Goal: Information Seeking & Learning: Learn about a topic

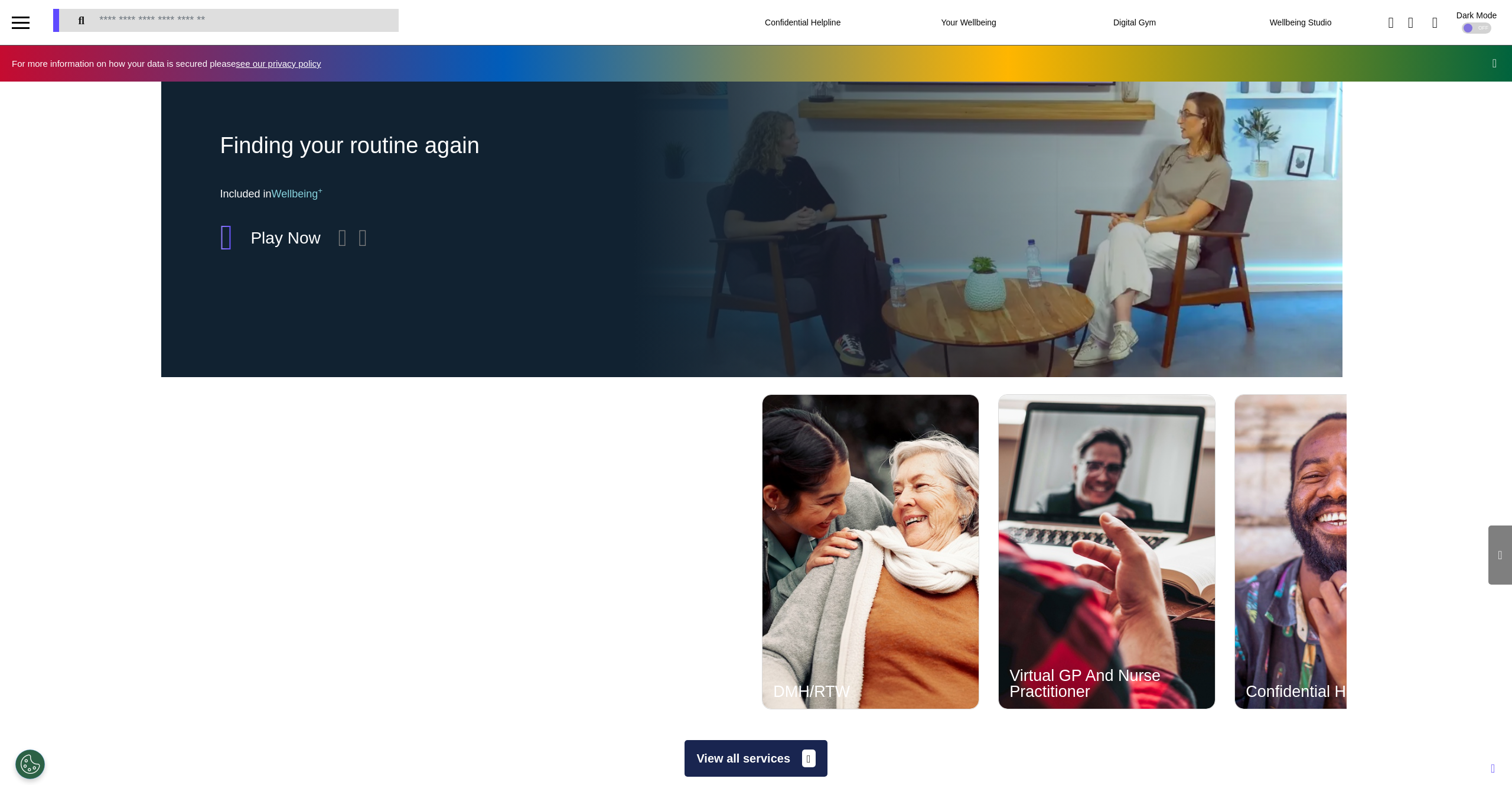
scroll to position [0, 591]
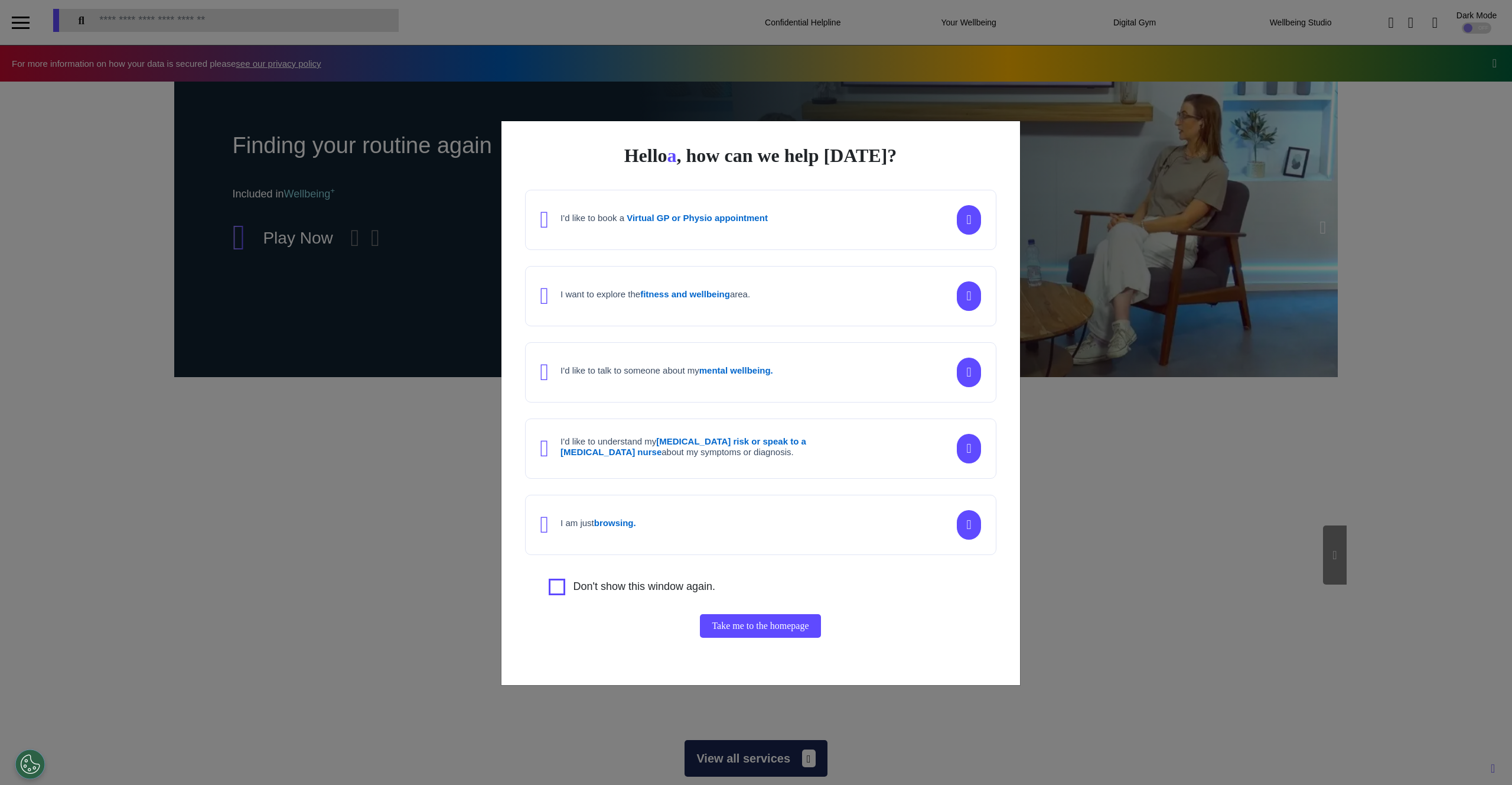
scroll to position [0, 591]
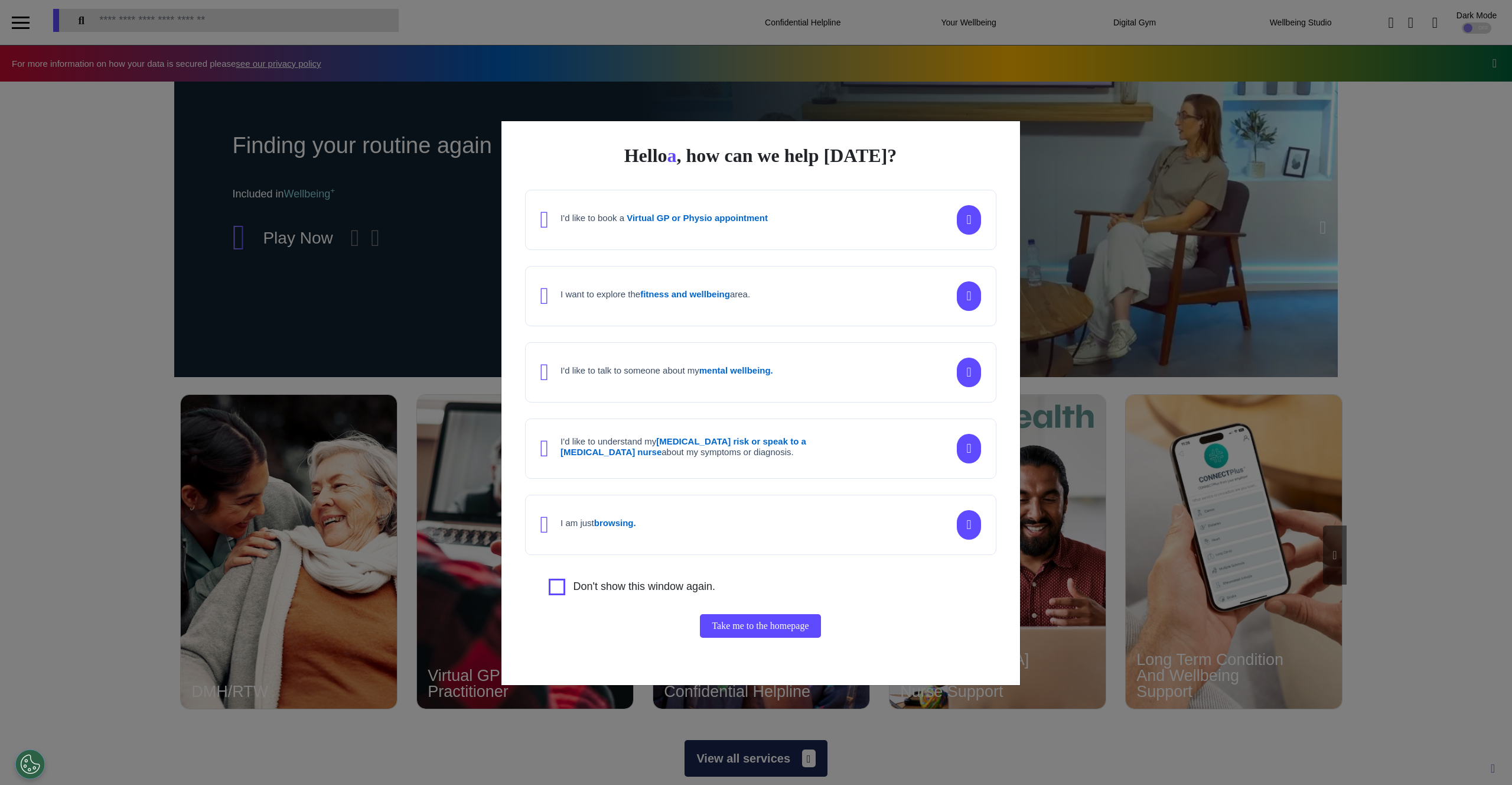
click at [691, 279] on div "I want to explore the fitness and wellbeing area." at bounding box center [761, 296] width 472 height 61
click at [752, 623] on button "Continue" at bounding box center [760, 627] width 59 height 24
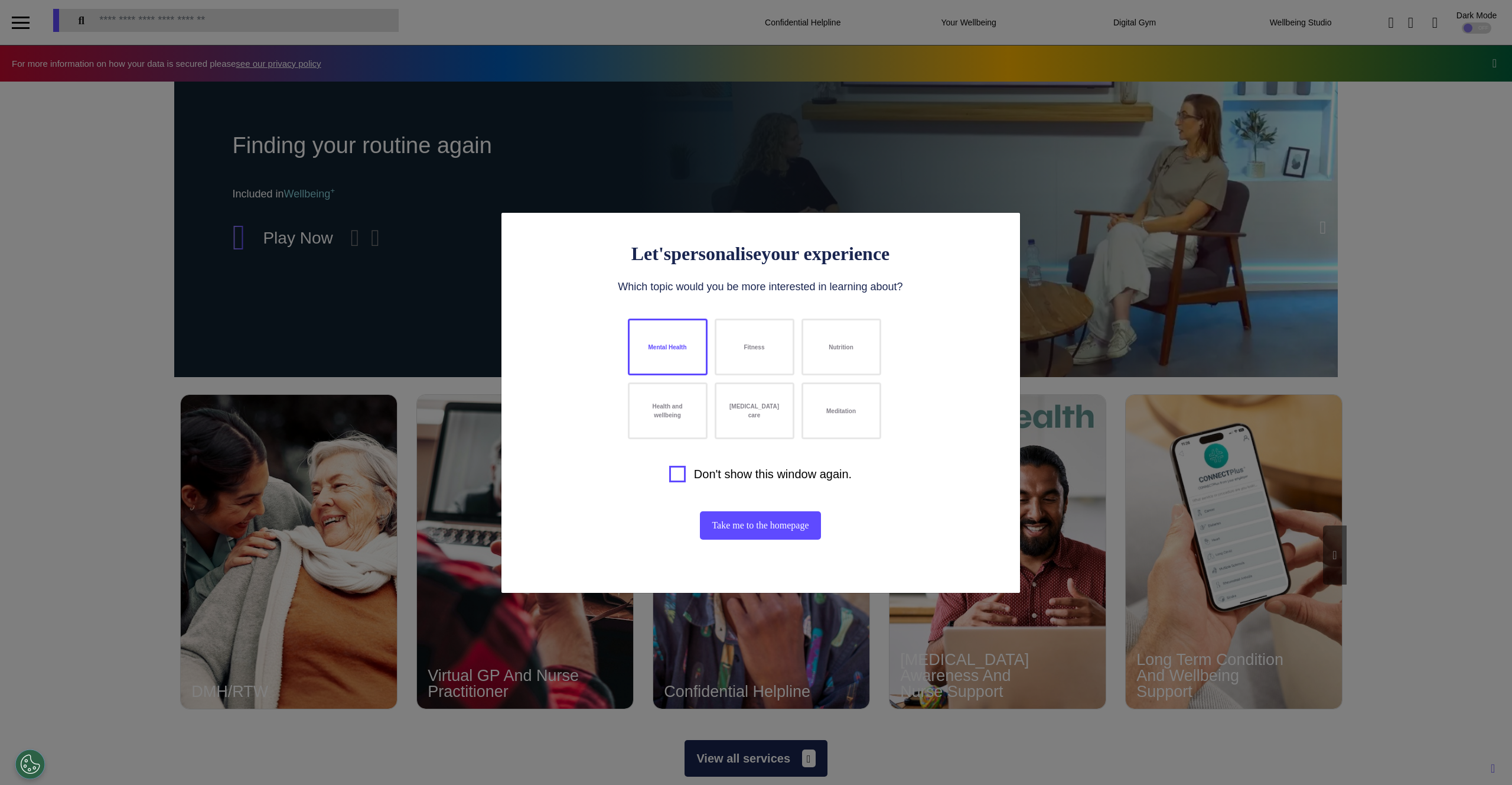
click at [666, 356] on button "Mental Health" at bounding box center [668, 346] width 80 height 57
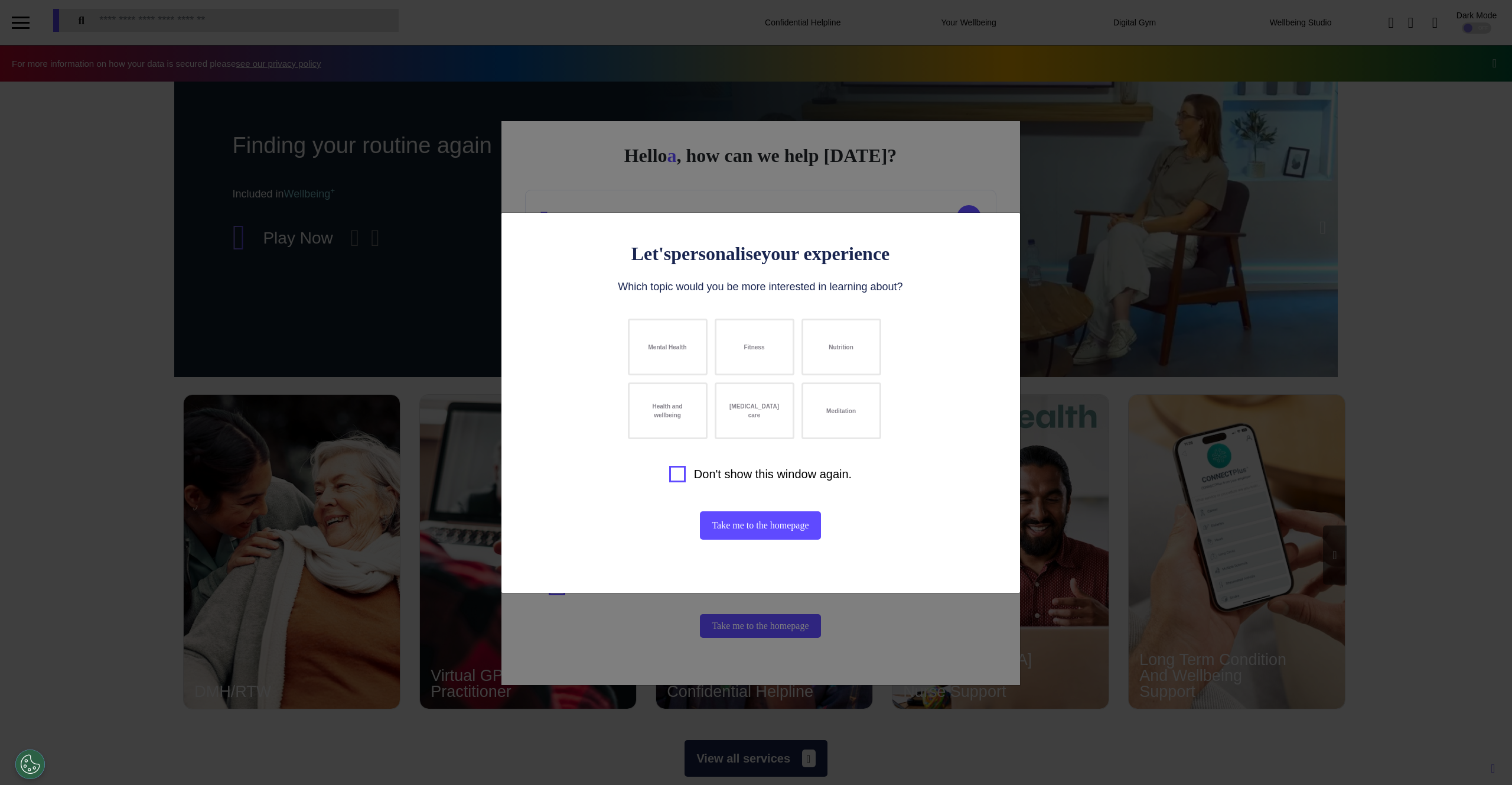
scroll to position [0, 591]
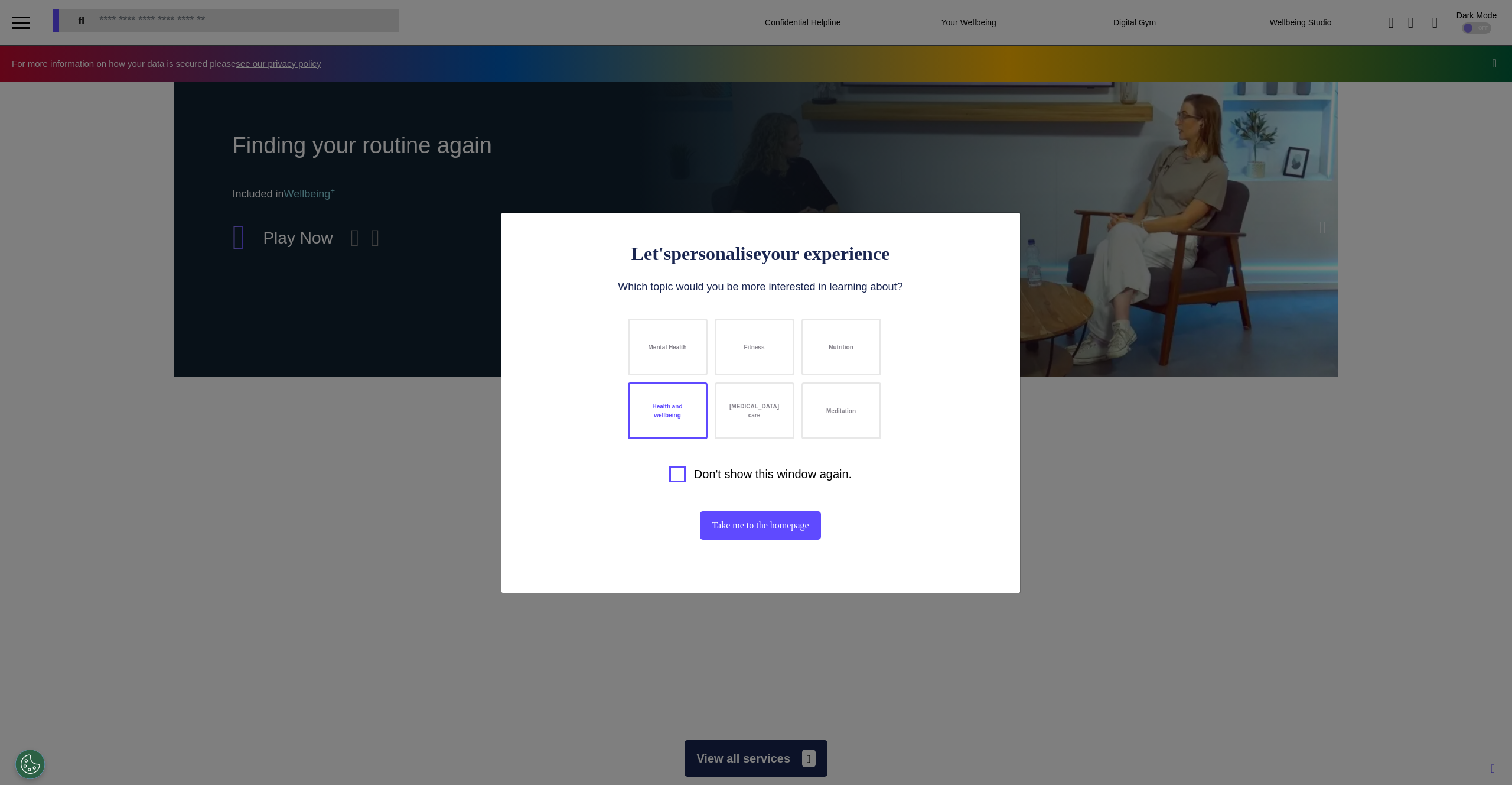
scroll to position [0, 591]
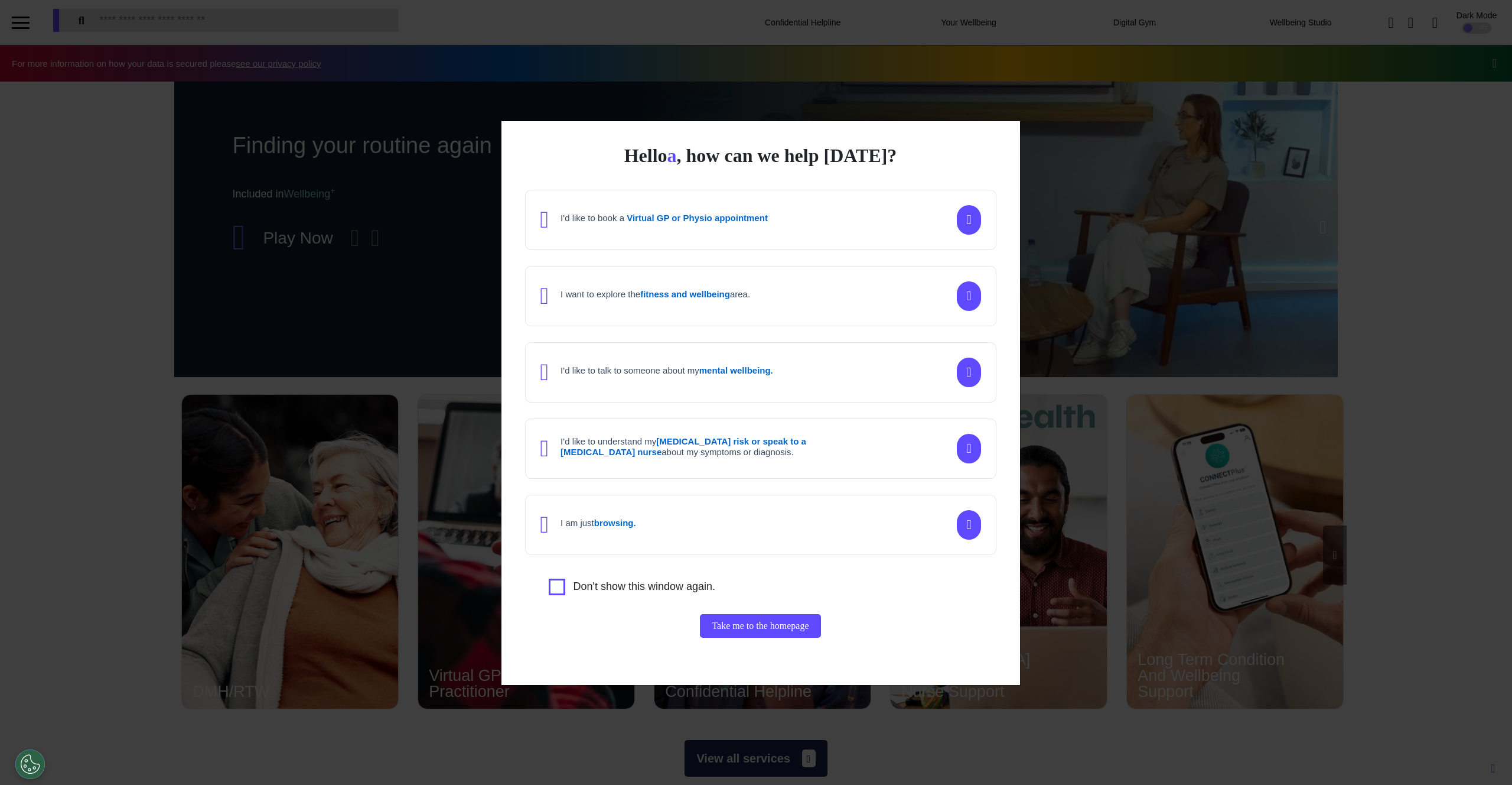
scroll to position [0, 591]
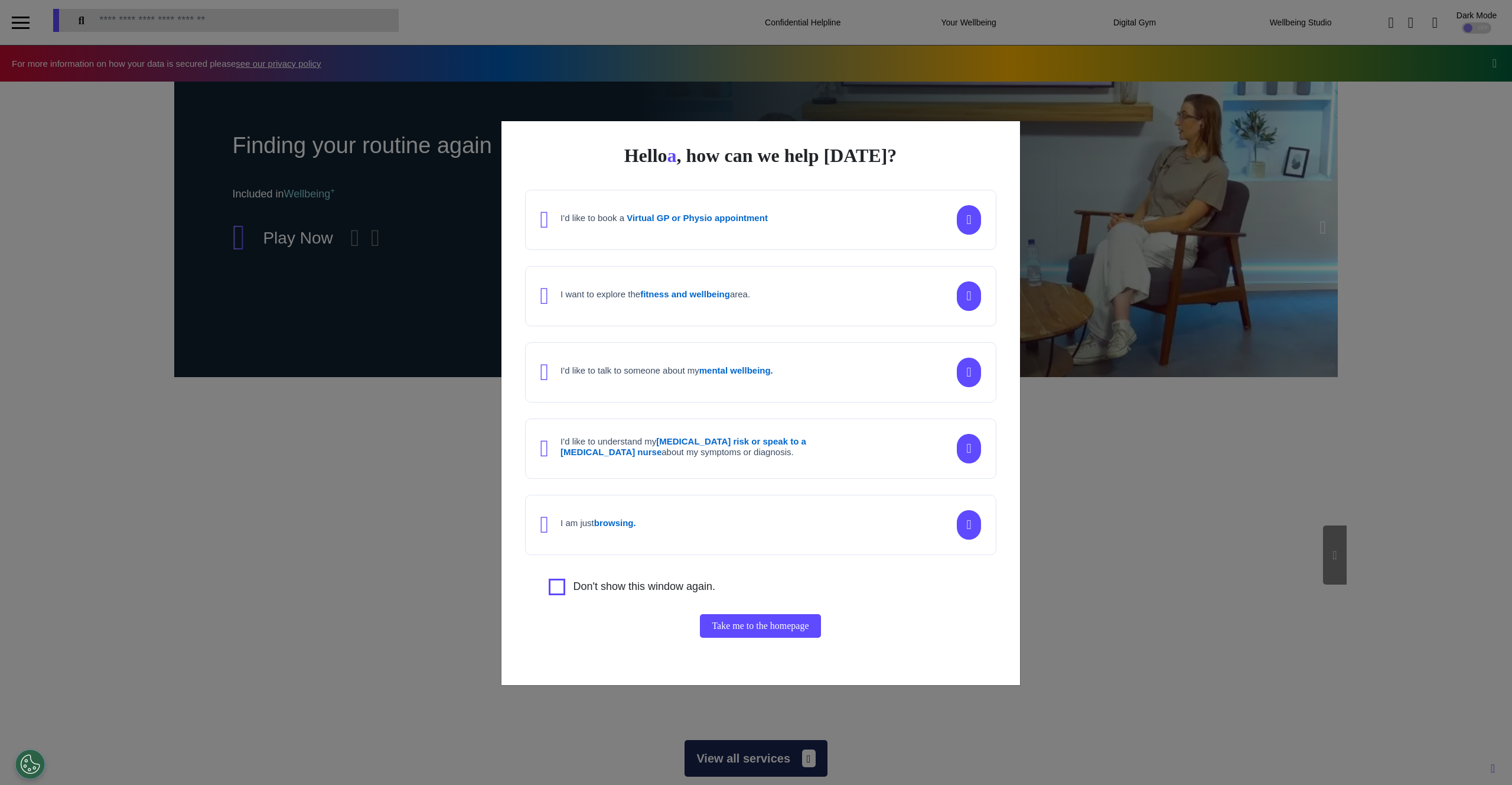
scroll to position [0, 584]
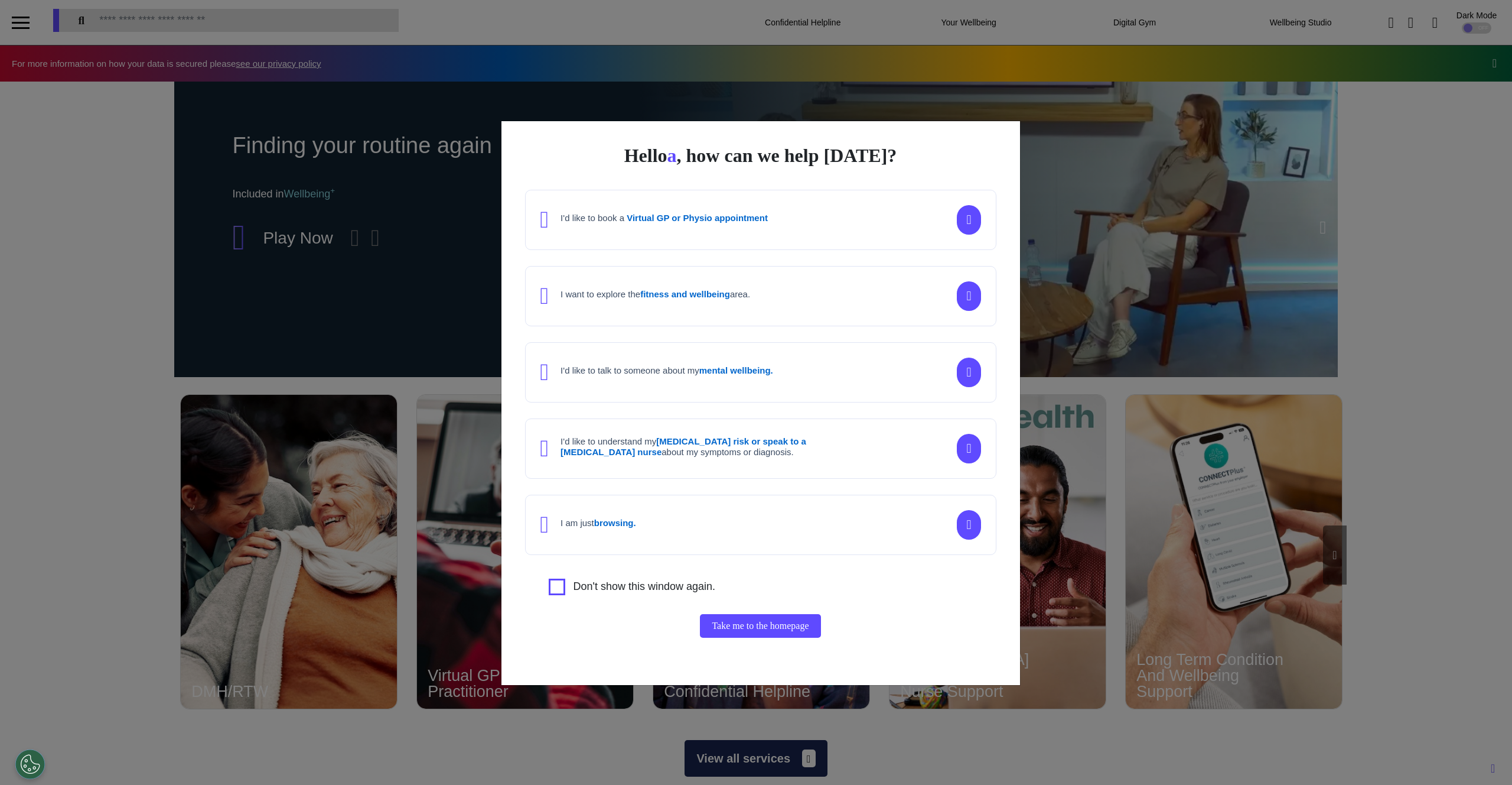
click at [626, 292] on h4 "I want to explore the fitness and wellbeing area." at bounding box center [656, 294] width 190 height 11
click at [765, 630] on button "Continue" at bounding box center [760, 627] width 59 height 24
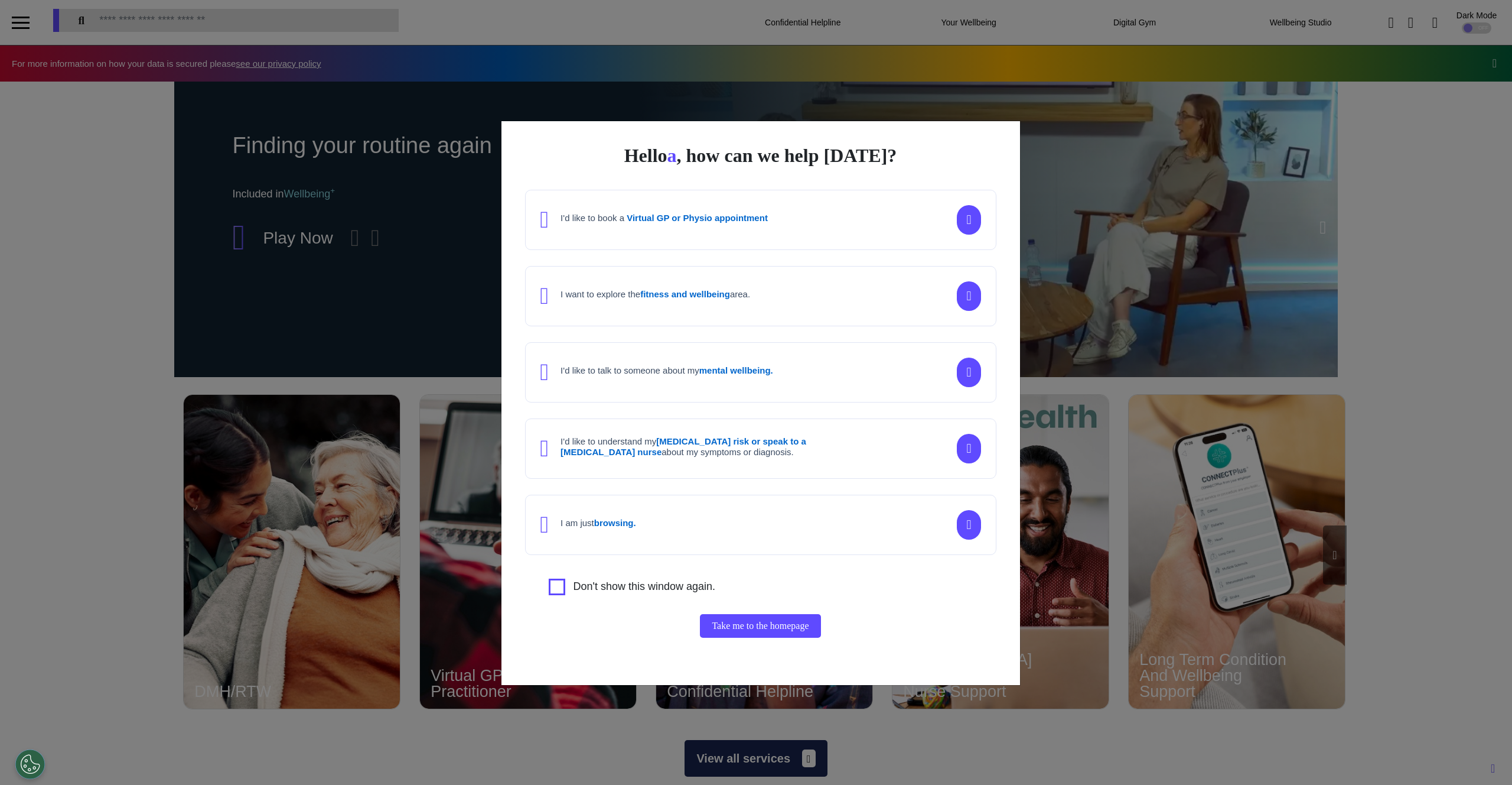
scroll to position [0, 591]
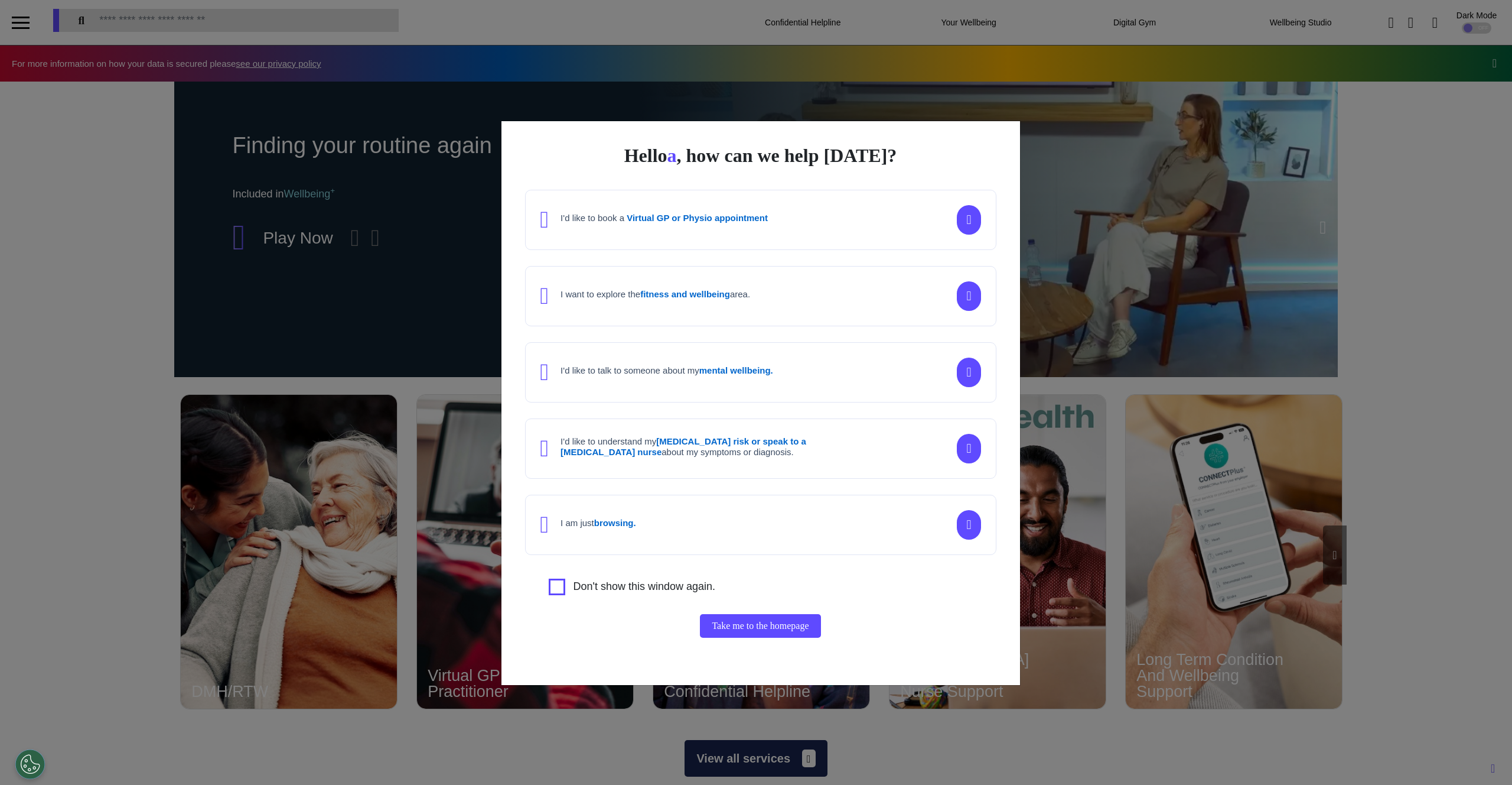
click at [644, 303] on div "I want to explore the fitness and wellbeing area." at bounding box center [645, 296] width 210 height 24
click at [766, 630] on button "Continue" at bounding box center [760, 627] width 59 height 24
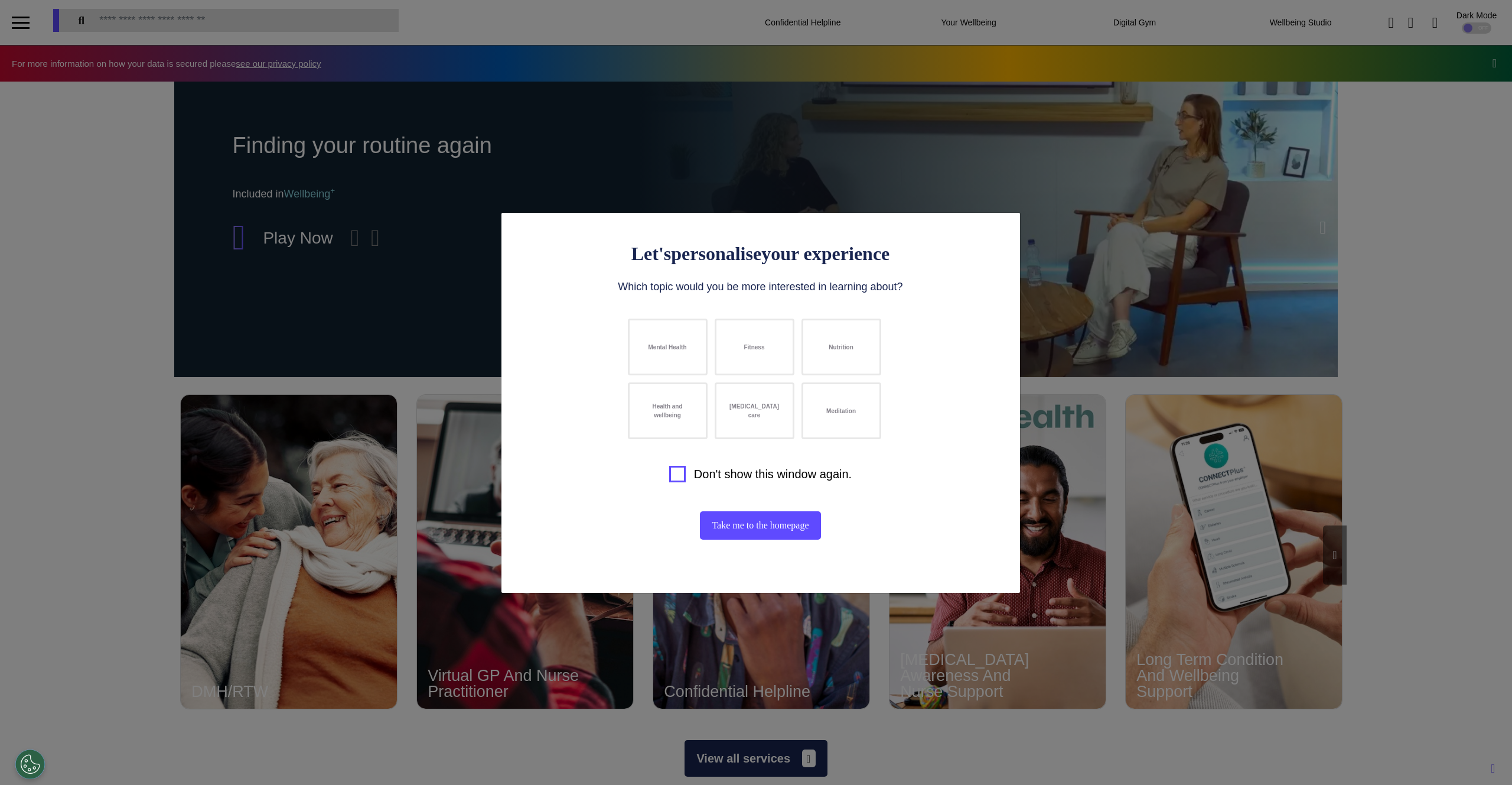
click at [660, 178] on div "Let's personalise your experience Which topic would you be more interested in l…" at bounding box center [756, 392] width 1512 height 785
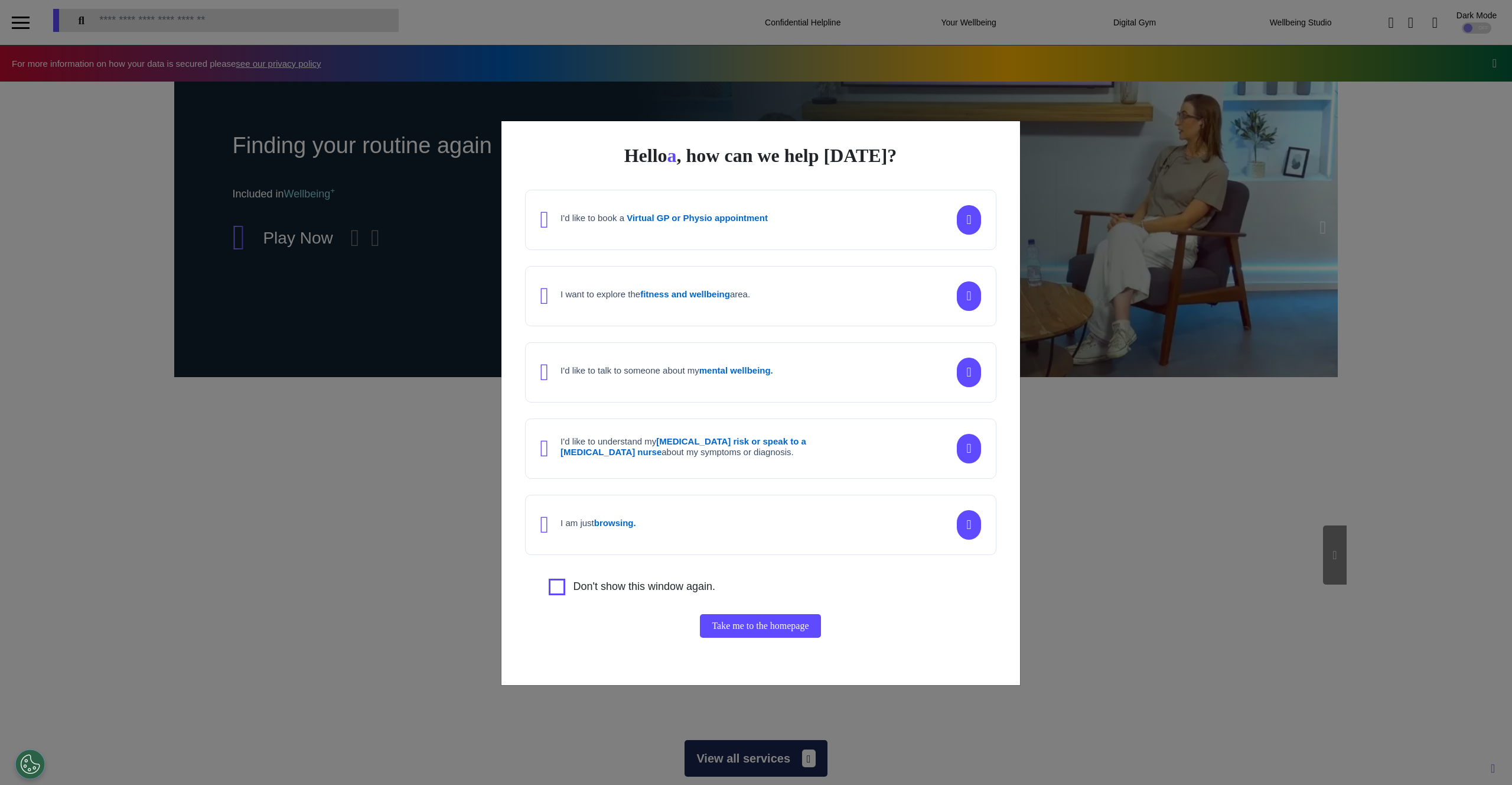
click at [673, 292] on strong "fitness and wellbeing" at bounding box center [685, 294] width 90 height 10
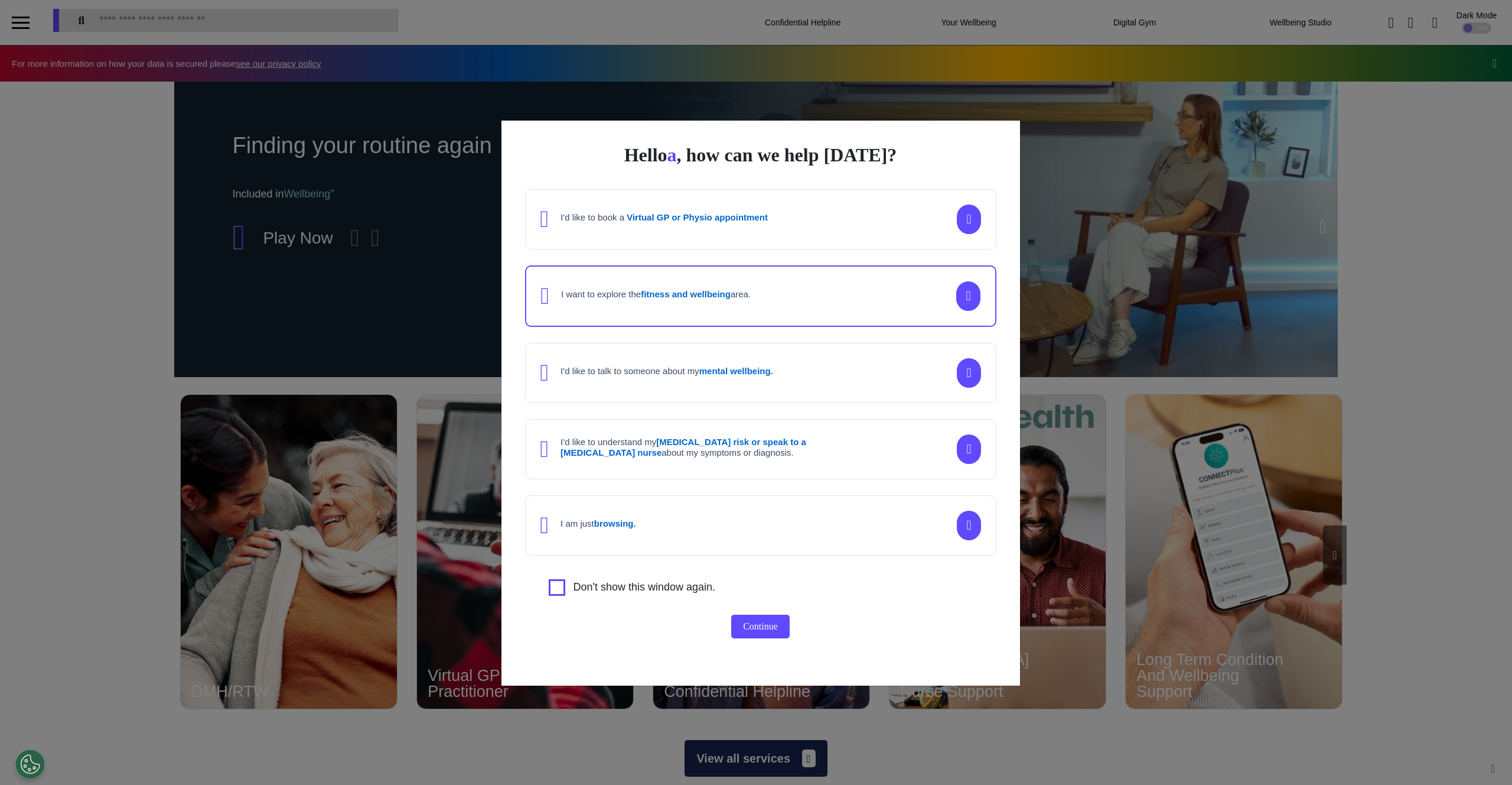
click at [768, 634] on button "Continue" at bounding box center [760, 627] width 59 height 24
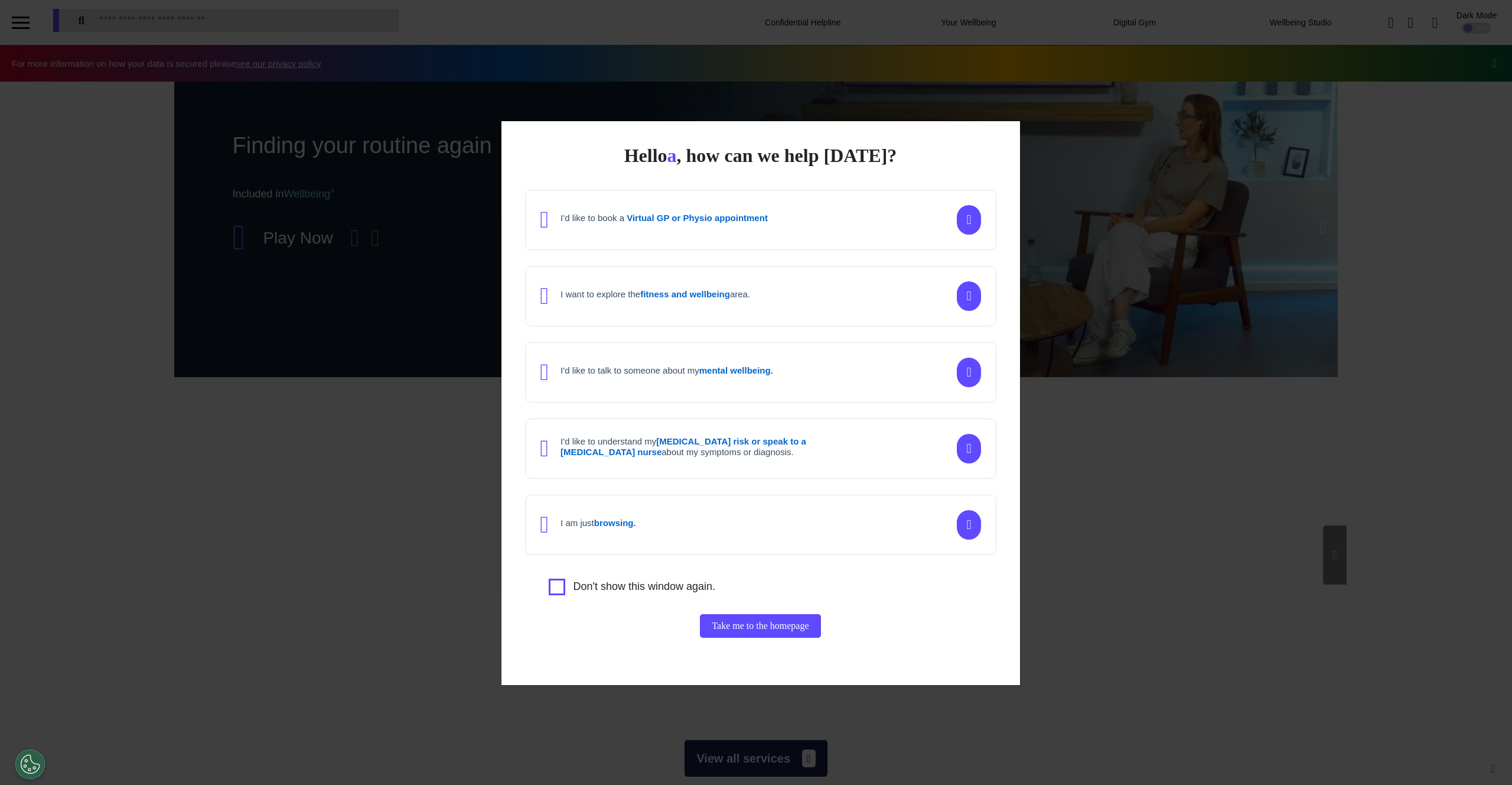
scroll to position [0, 591]
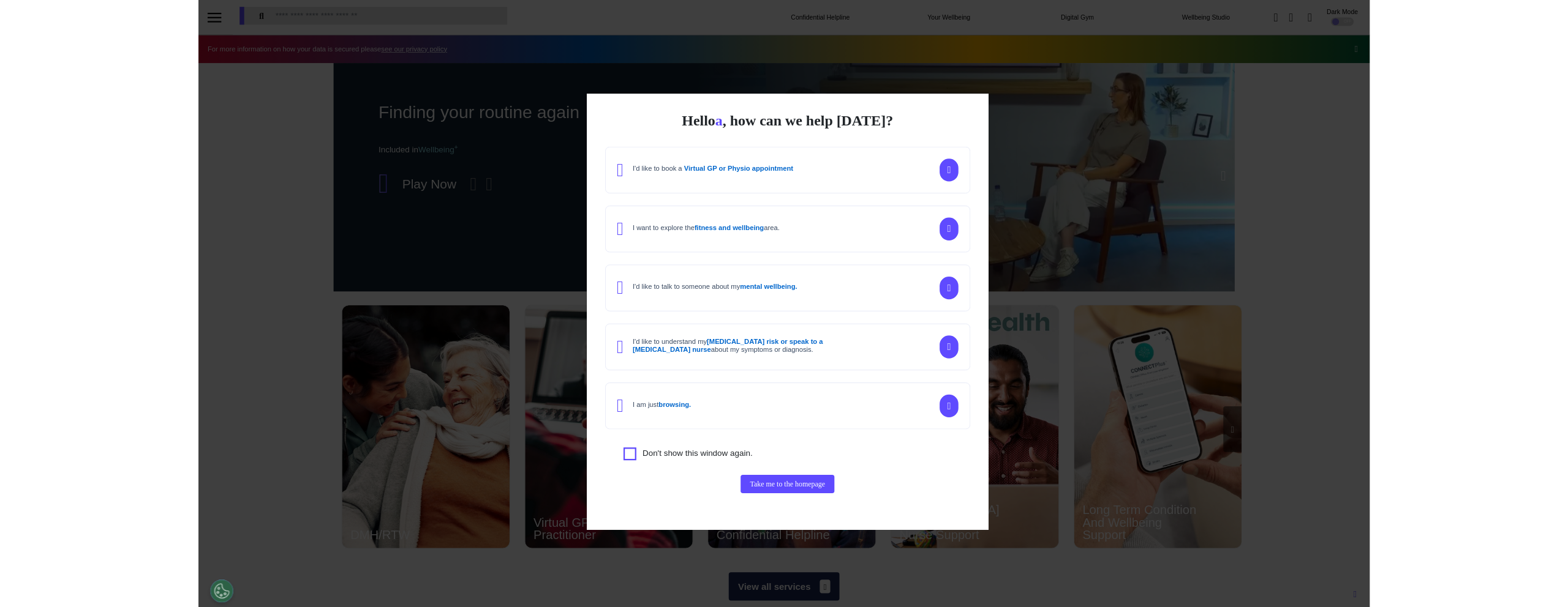
scroll to position [0, 613]
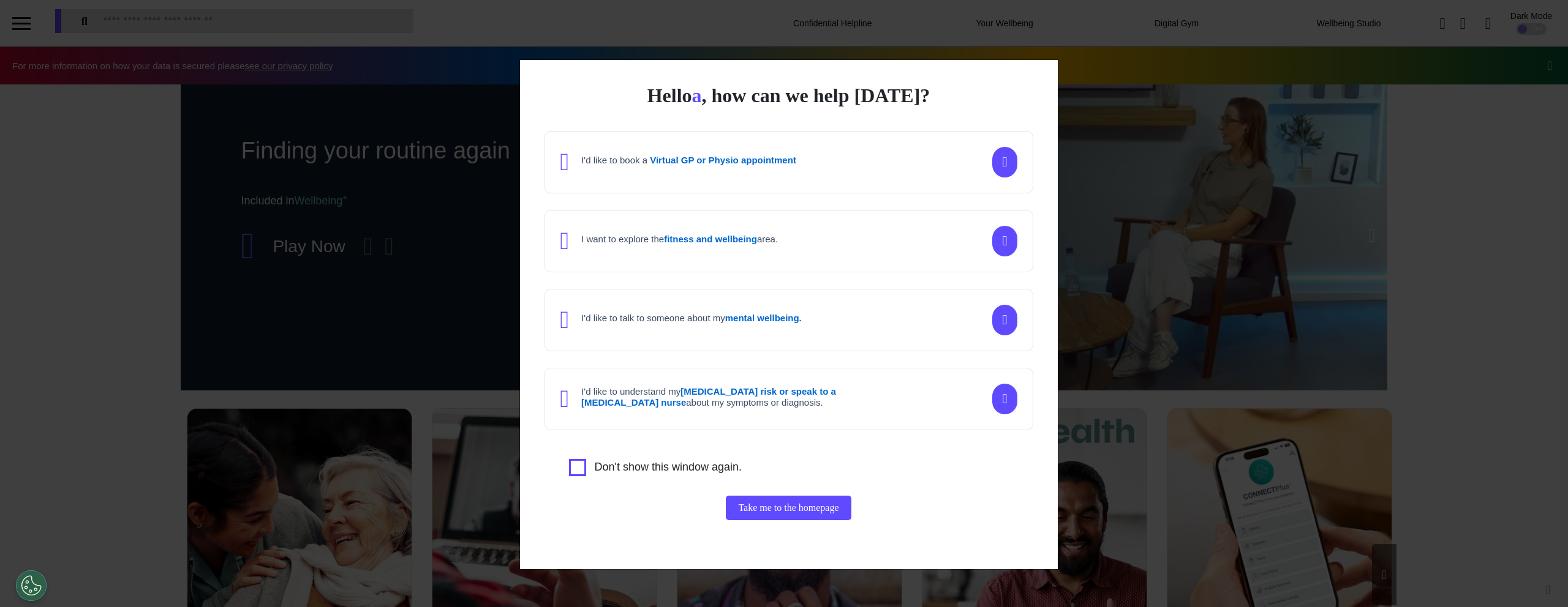
click at [1089, 251] on div "Hello a , how can we help today? I'd like to book a Virtual GP or Physio appoin…" at bounding box center [784, 303] width 1568 height 607
click at [1191, 409] on div "Hello a , how can we help [DATE]? I'd like to book a Virtual GP or Physio appoi…" at bounding box center [784, 303] width 1568 height 607
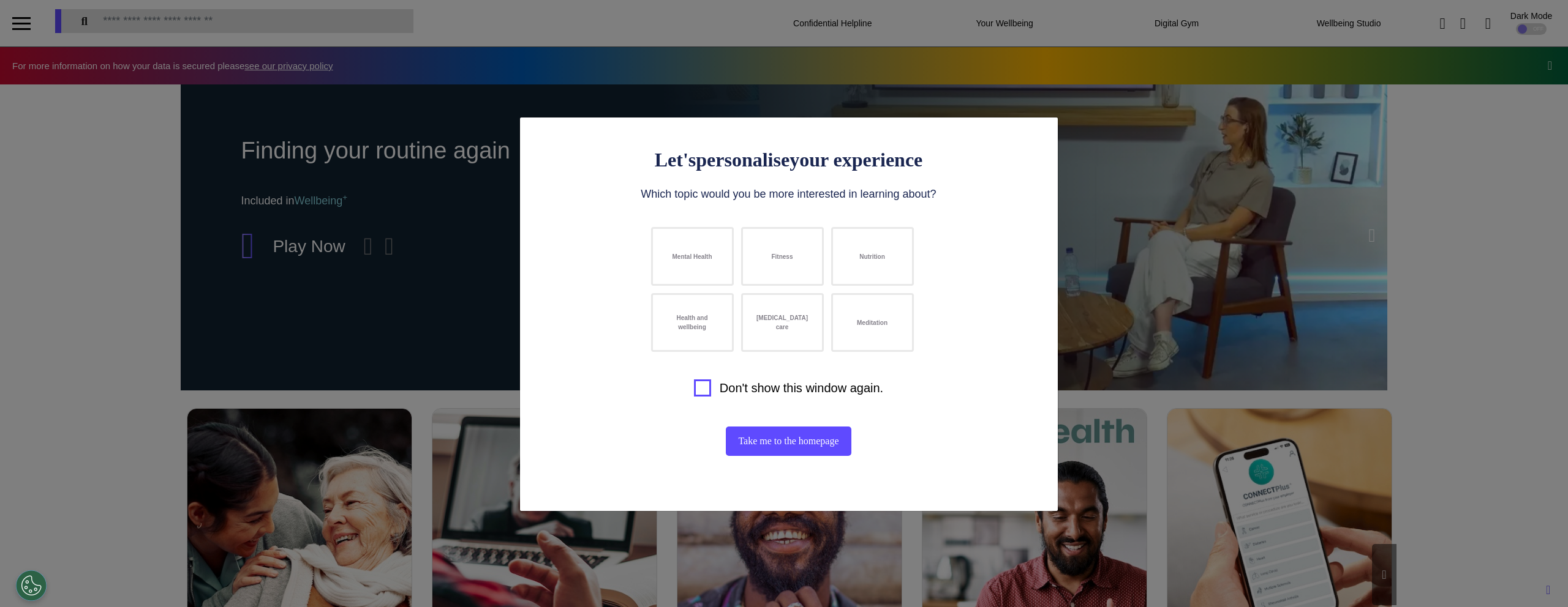
click at [398, 213] on div "Let's personalise your experience Which topic would you be more interested in l…" at bounding box center [784, 303] width 1568 height 607
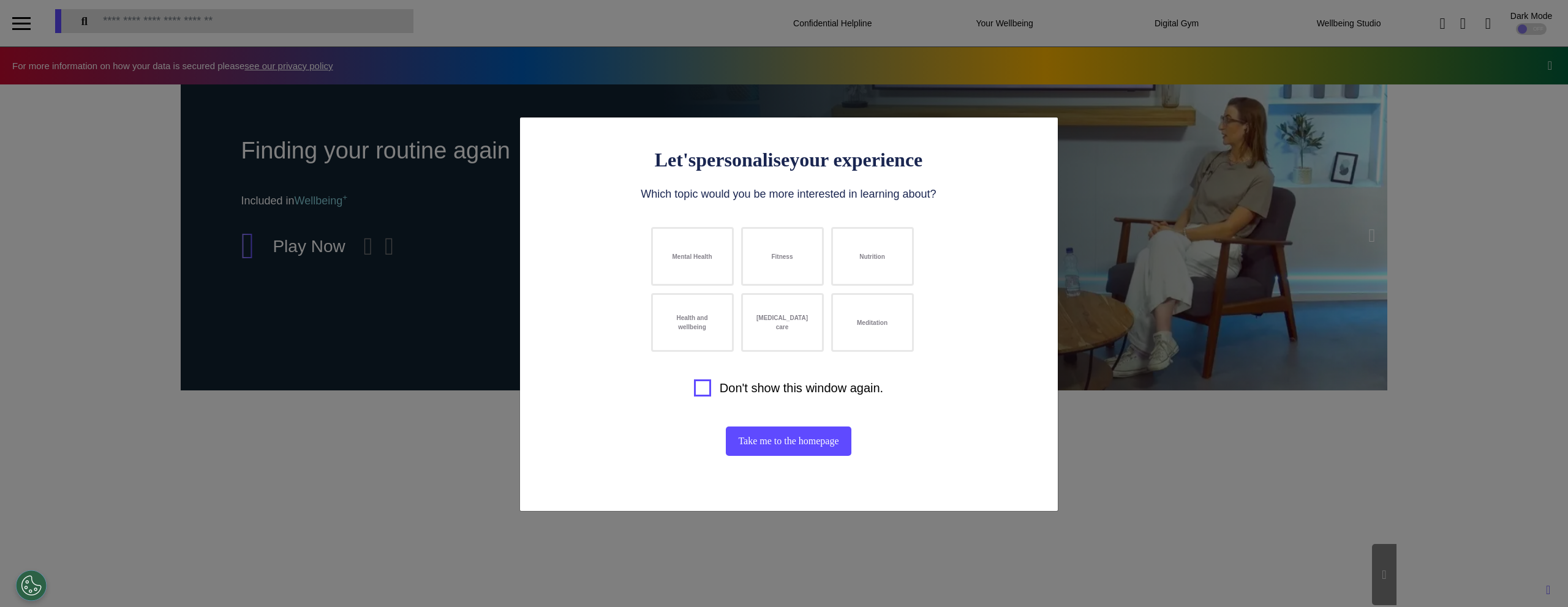
scroll to position [0, 613]
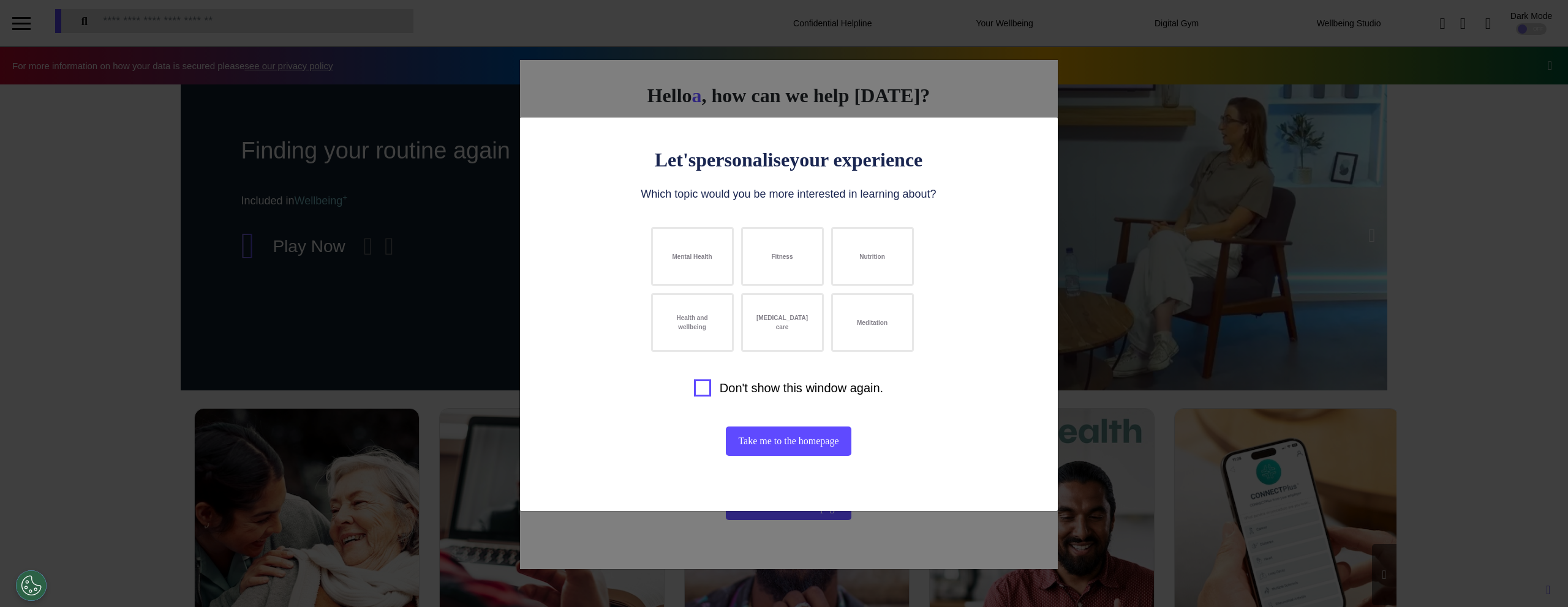
scroll to position [0, 613]
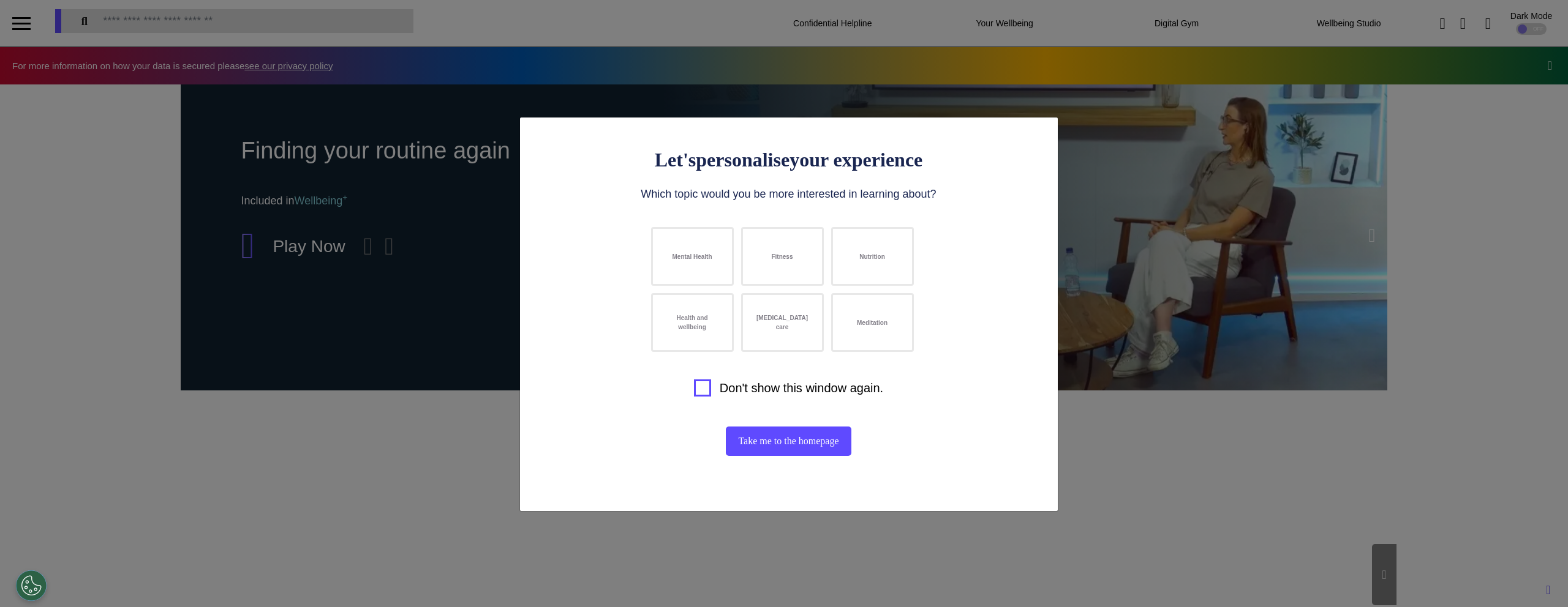
scroll to position [0, 613]
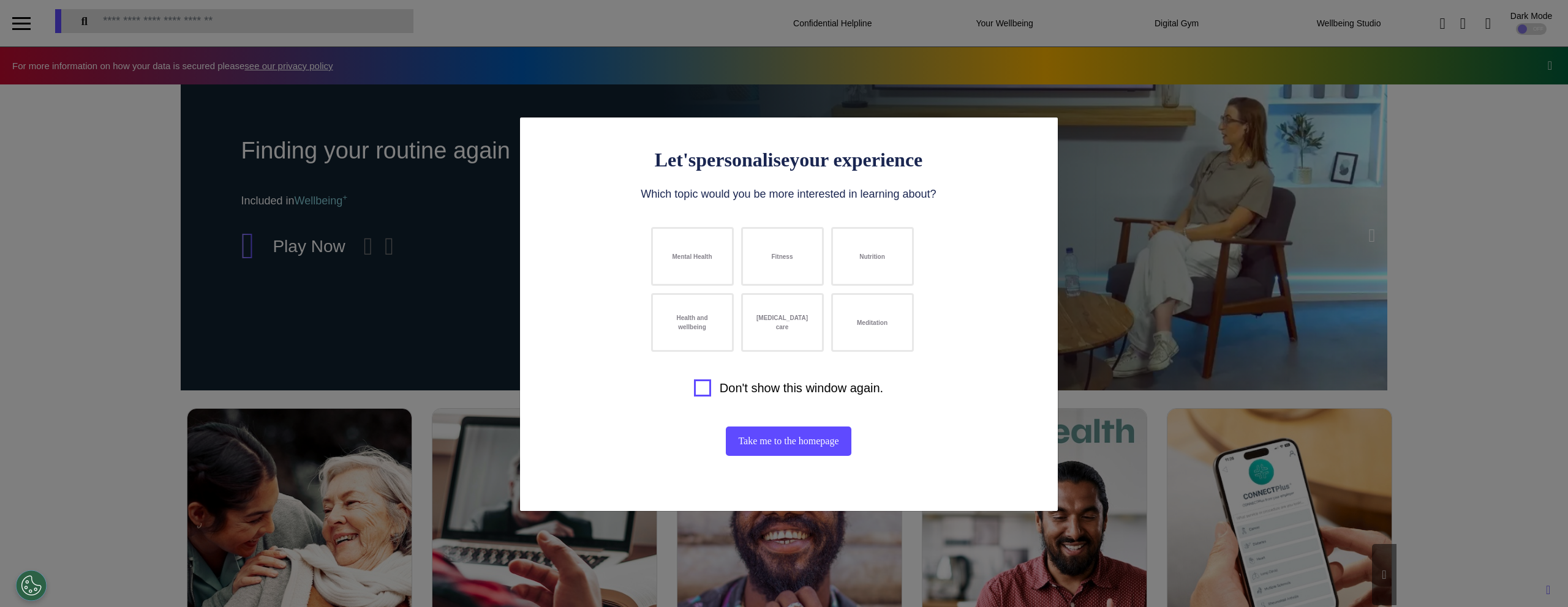
click at [380, 253] on div "Let's personalise your experience Which topic would you be more interested in l…" at bounding box center [784, 303] width 1568 height 607
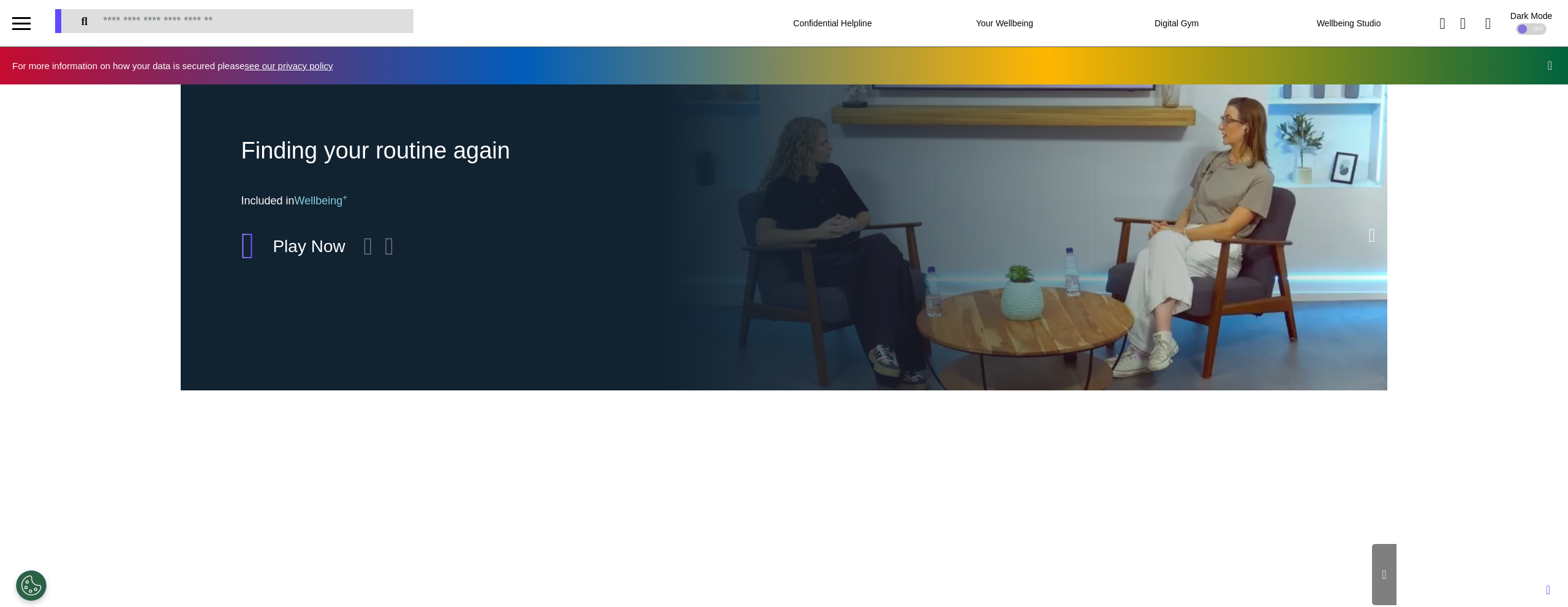
scroll to position [0, 613]
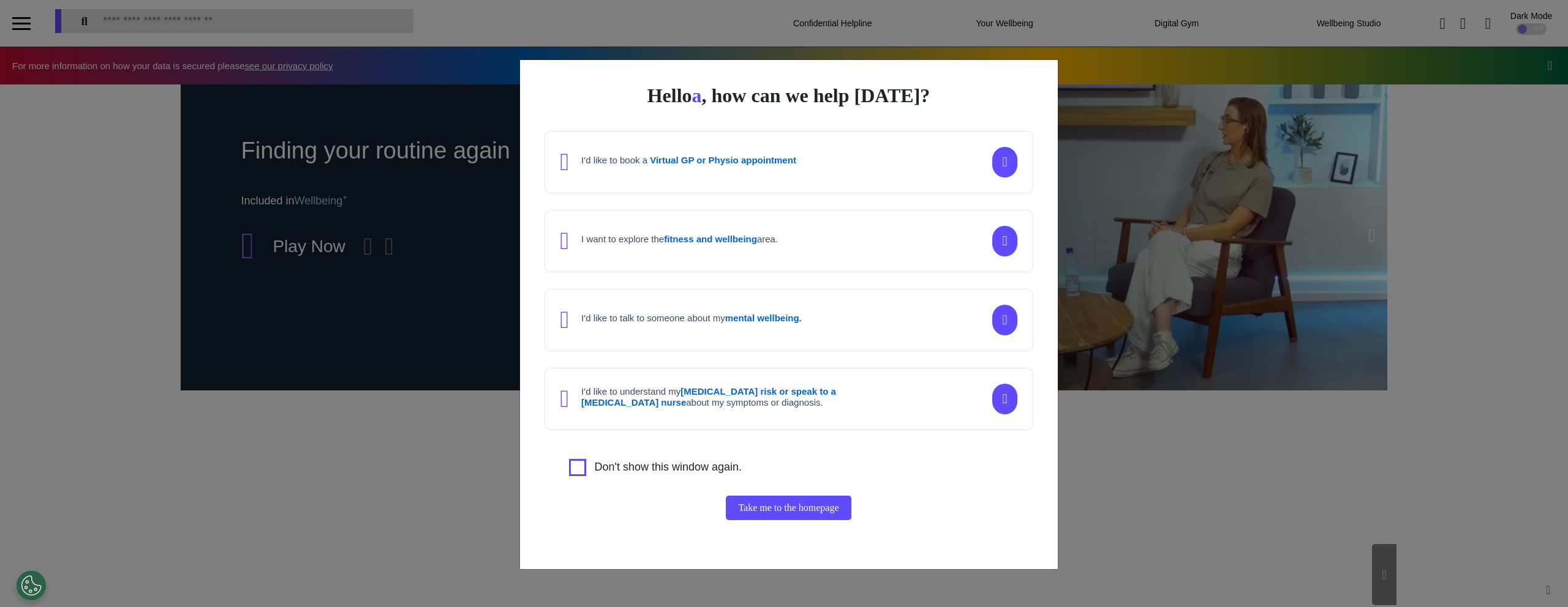
scroll to position [0, 613]
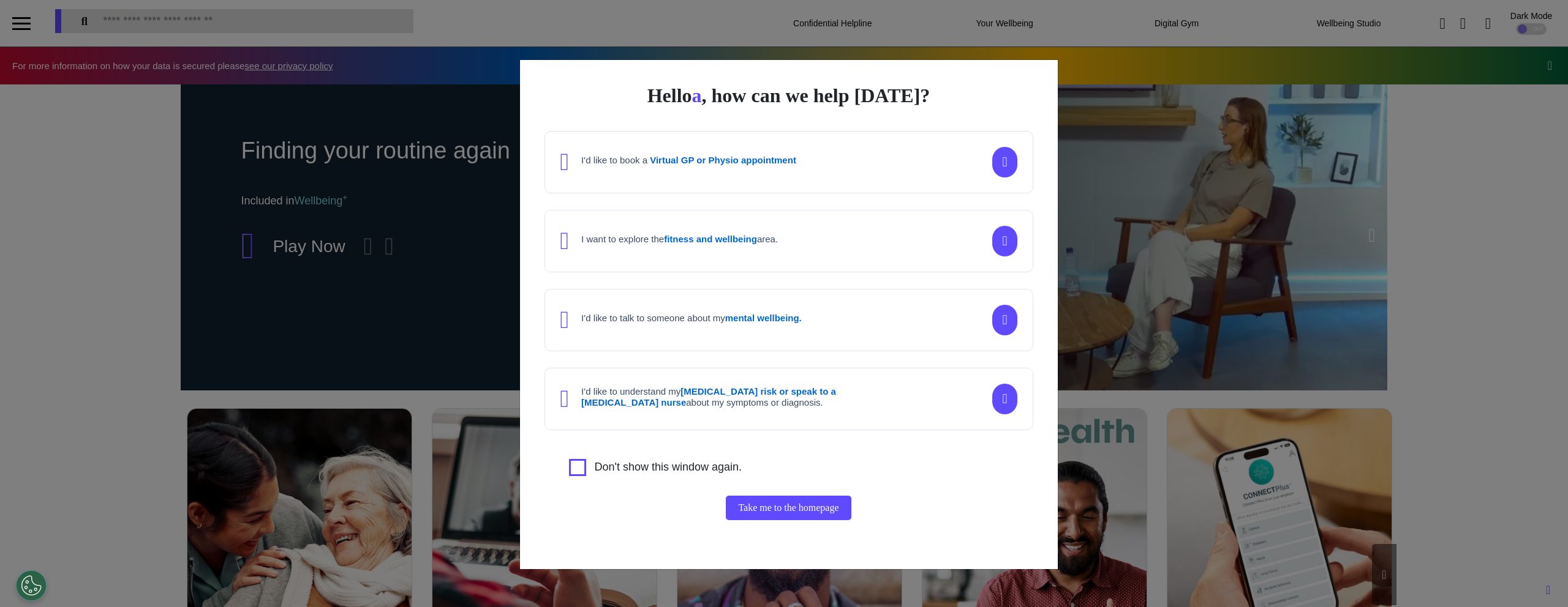
click at [654, 225] on div "I want to explore the fitness and wellbeing area." at bounding box center [789, 241] width 489 height 63
click at [787, 510] on button "Continue" at bounding box center [789, 508] width 61 height 25
click at [681, 265] on div "I want to explore the fitness and wellbeing area." at bounding box center [789, 241] width 489 height 63
click at [673, 262] on div "I want to explore the fitness and wellbeing area." at bounding box center [789, 242] width 489 height 63
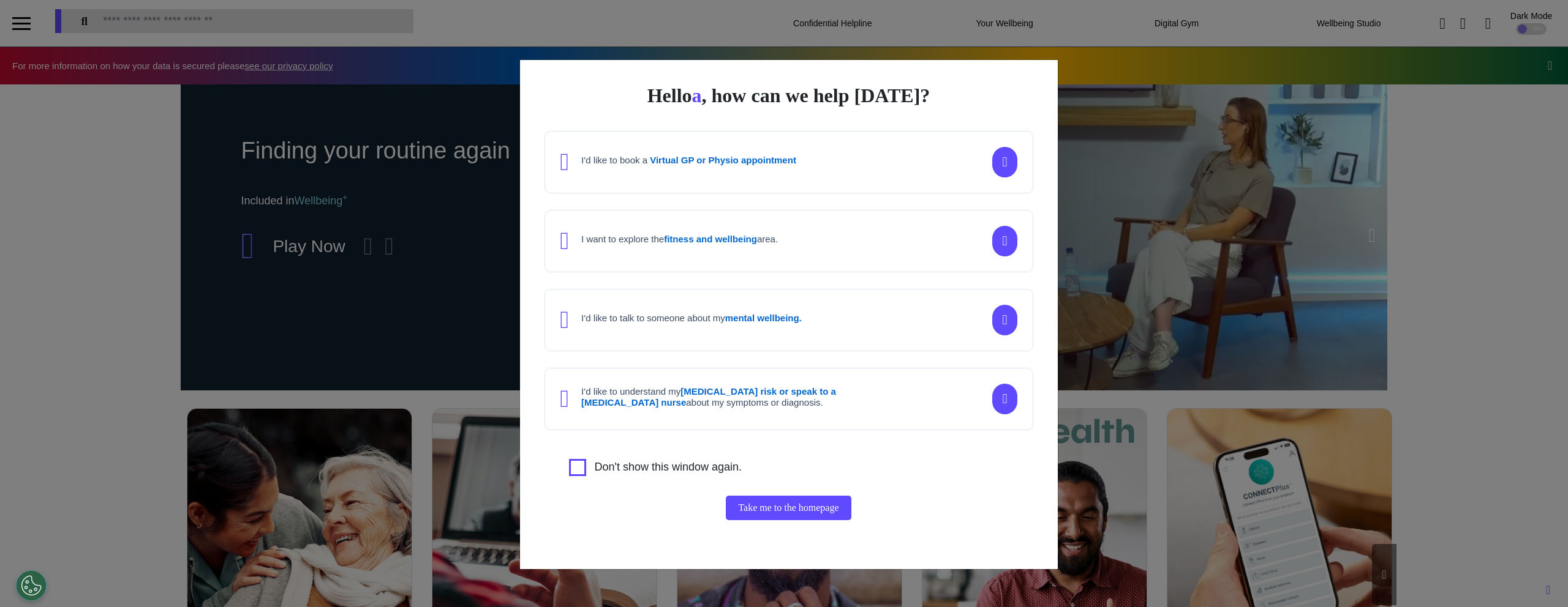
click at [145, 246] on div "Hello a , how can we help today? I'd like to book a Virtual GP or Physio appoin…" at bounding box center [784, 303] width 1568 height 607
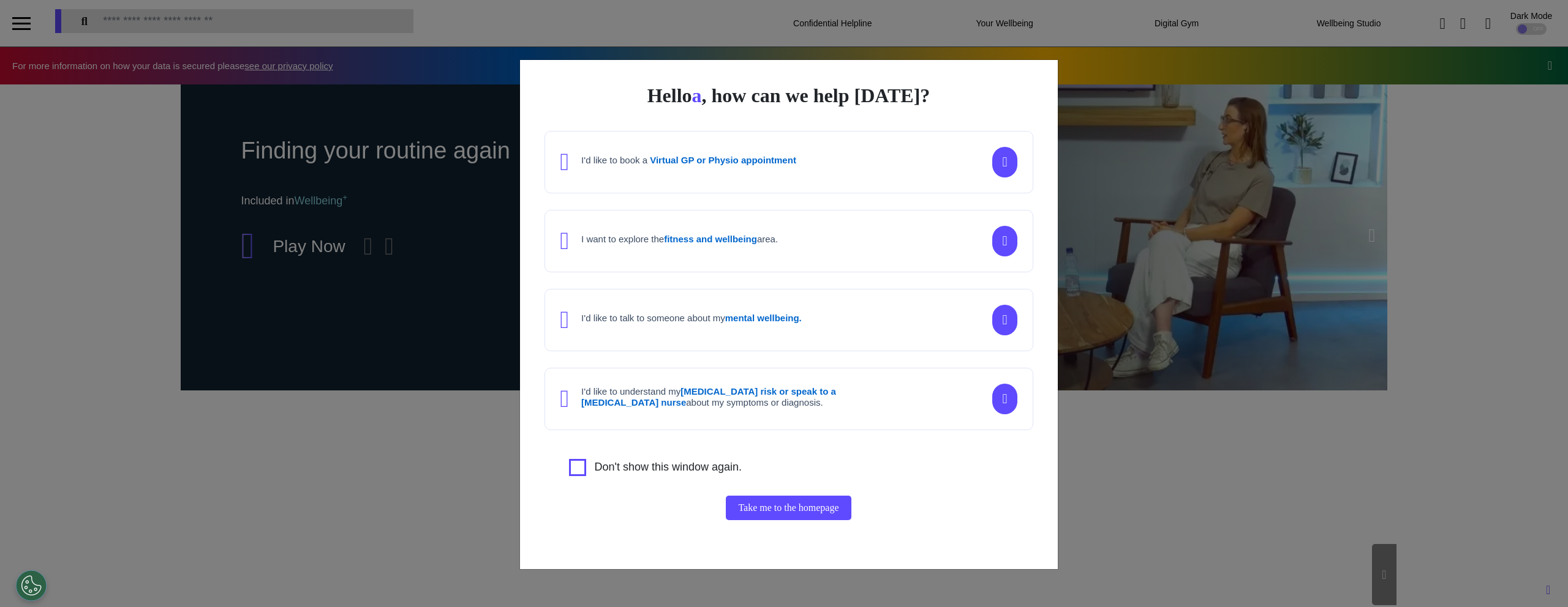
click at [688, 235] on strong "fitness and wellbeing" at bounding box center [710, 239] width 93 height 10
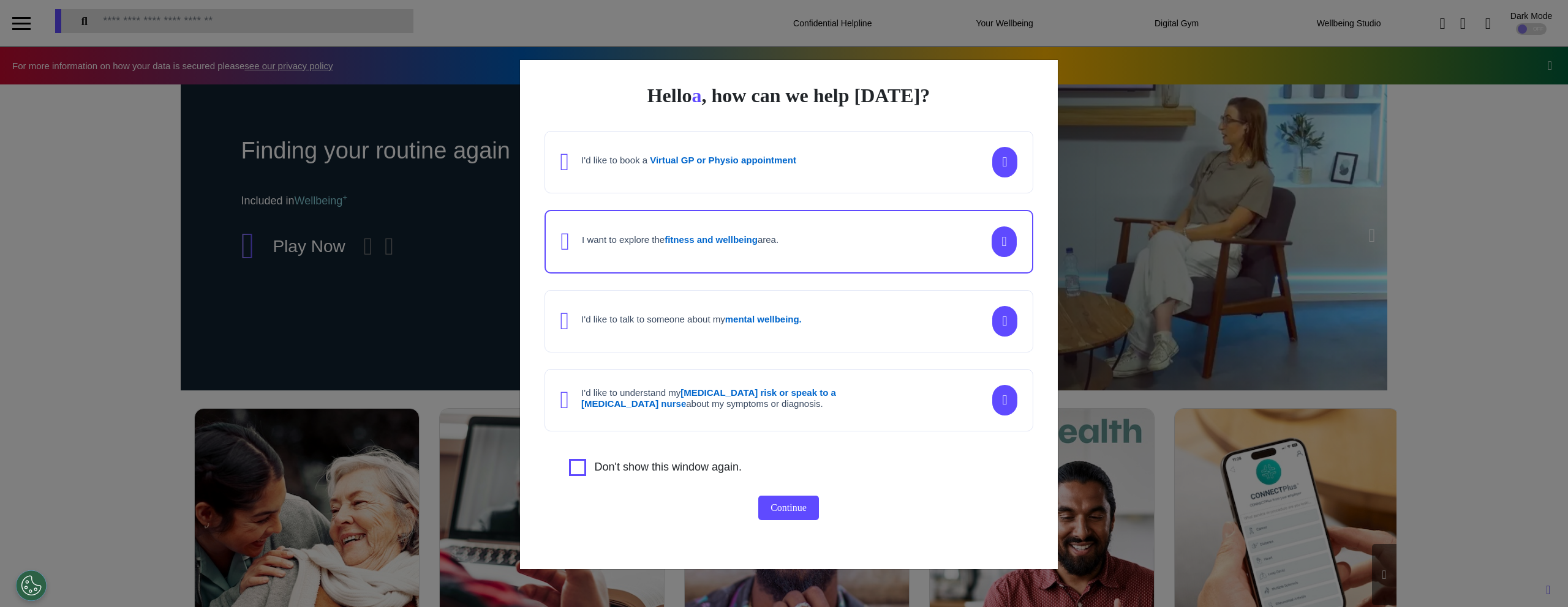
scroll to position [0, 613]
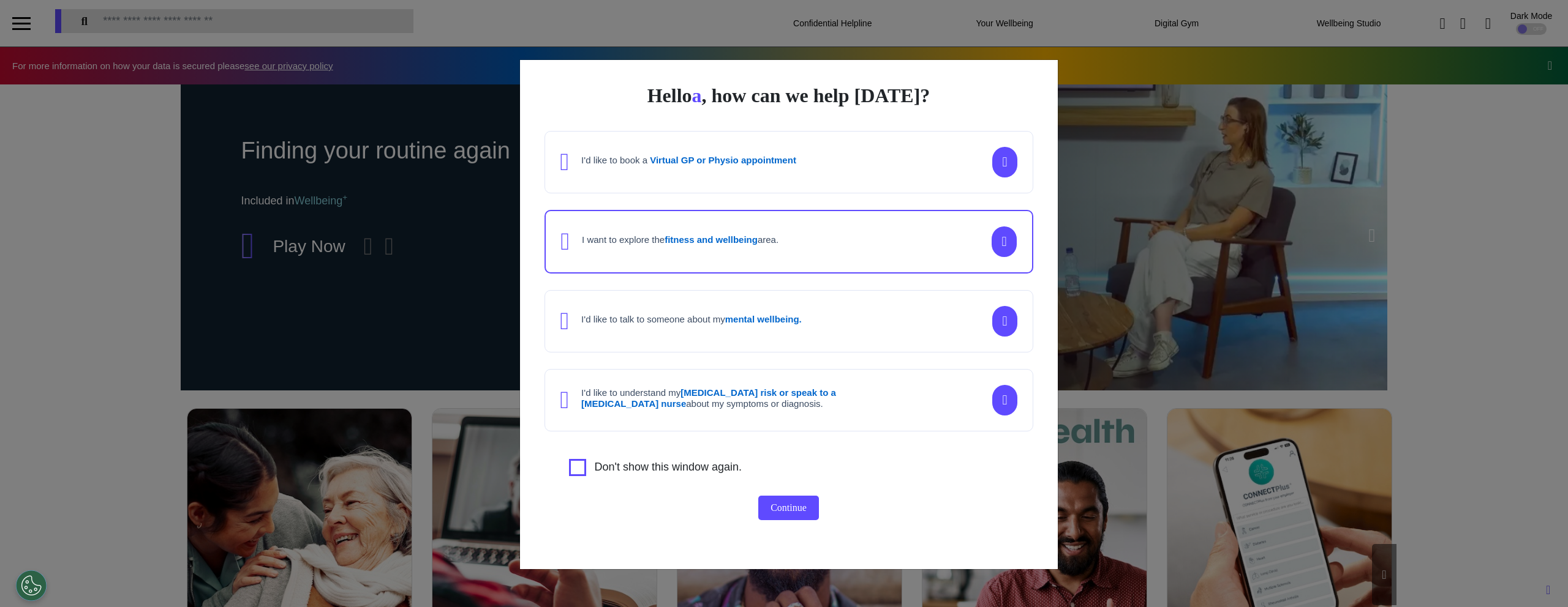
click at [784, 507] on button "Continue" at bounding box center [789, 508] width 61 height 25
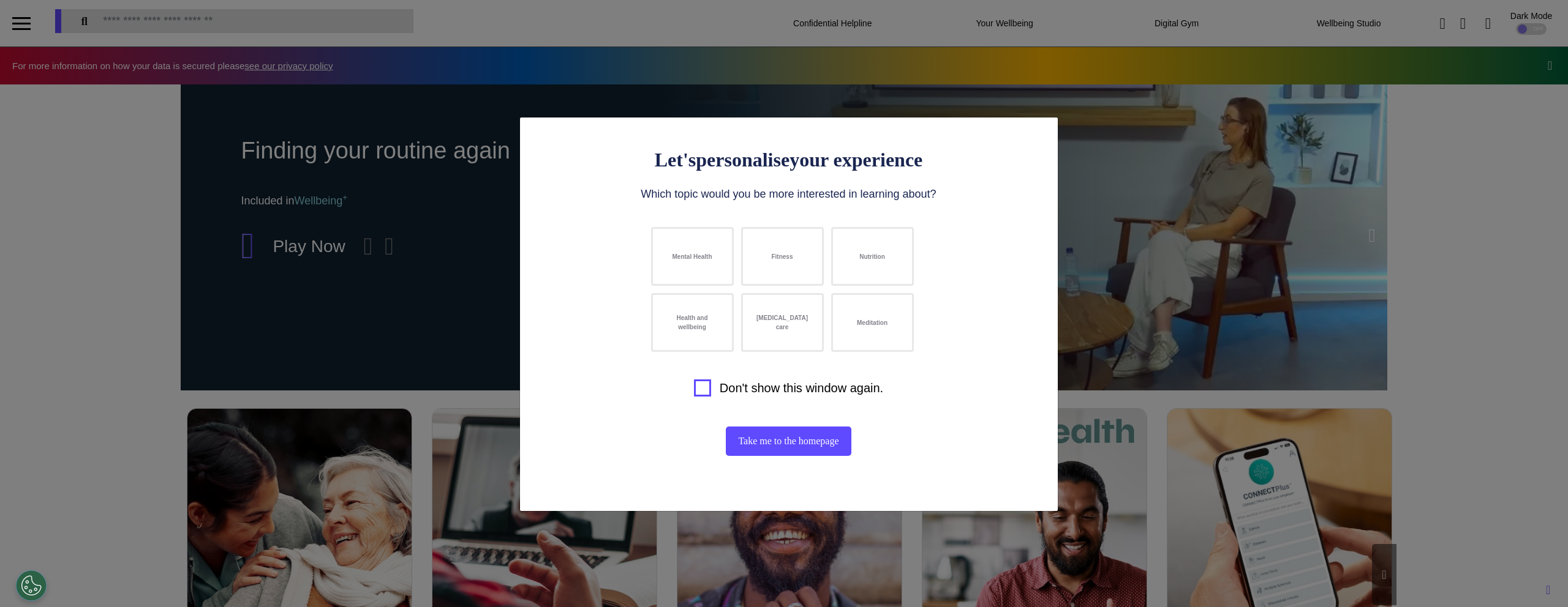
click at [483, 272] on div "Let's personalise your experience Which topic would you be more interested in l…" at bounding box center [784, 303] width 1568 height 607
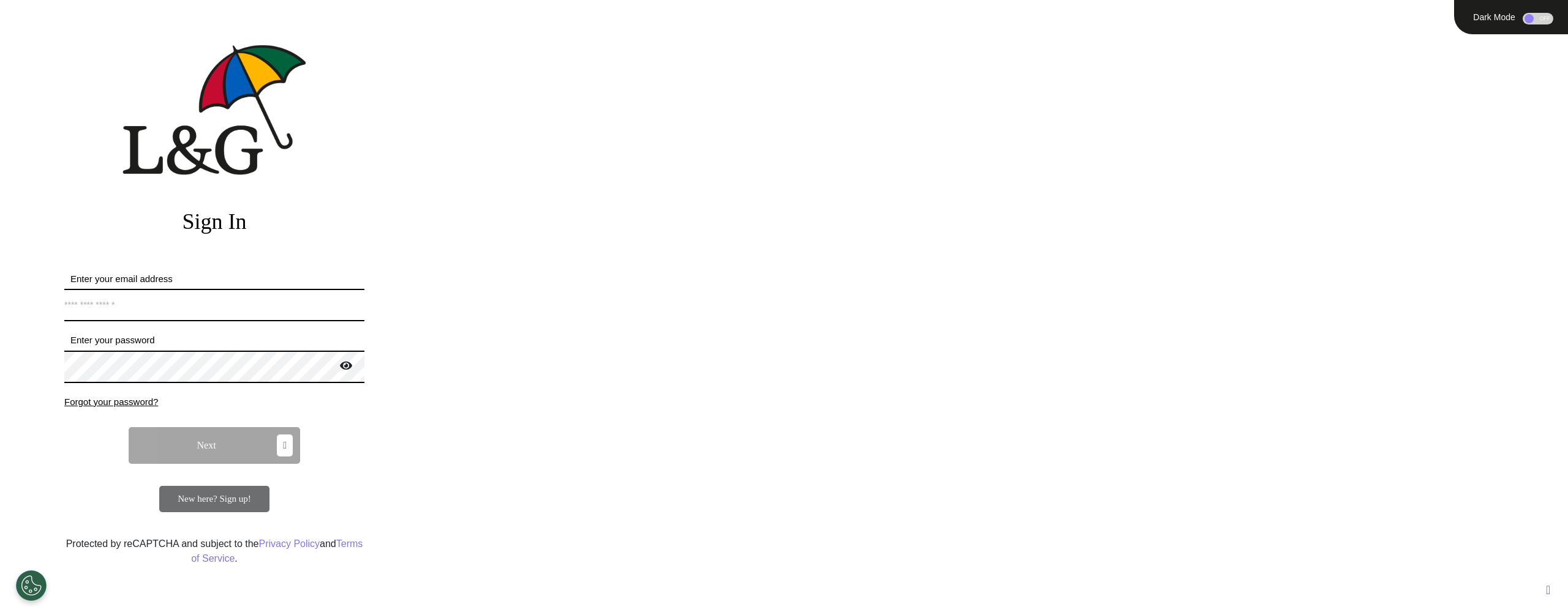
click at [271, 304] on input "Enter your email address" at bounding box center [214, 305] width 300 height 32
type input "**********"
click at [206, 441] on span "Next" at bounding box center [206, 445] width 19 height 10
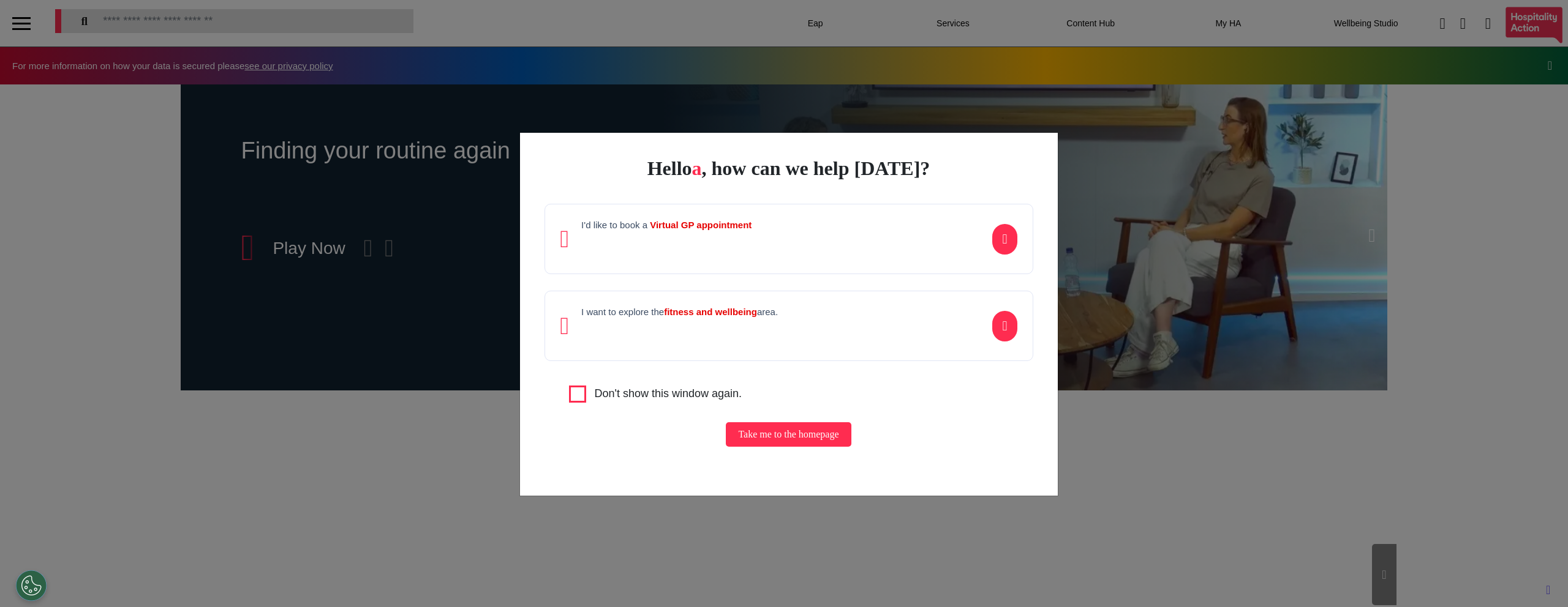
scroll to position [0, 613]
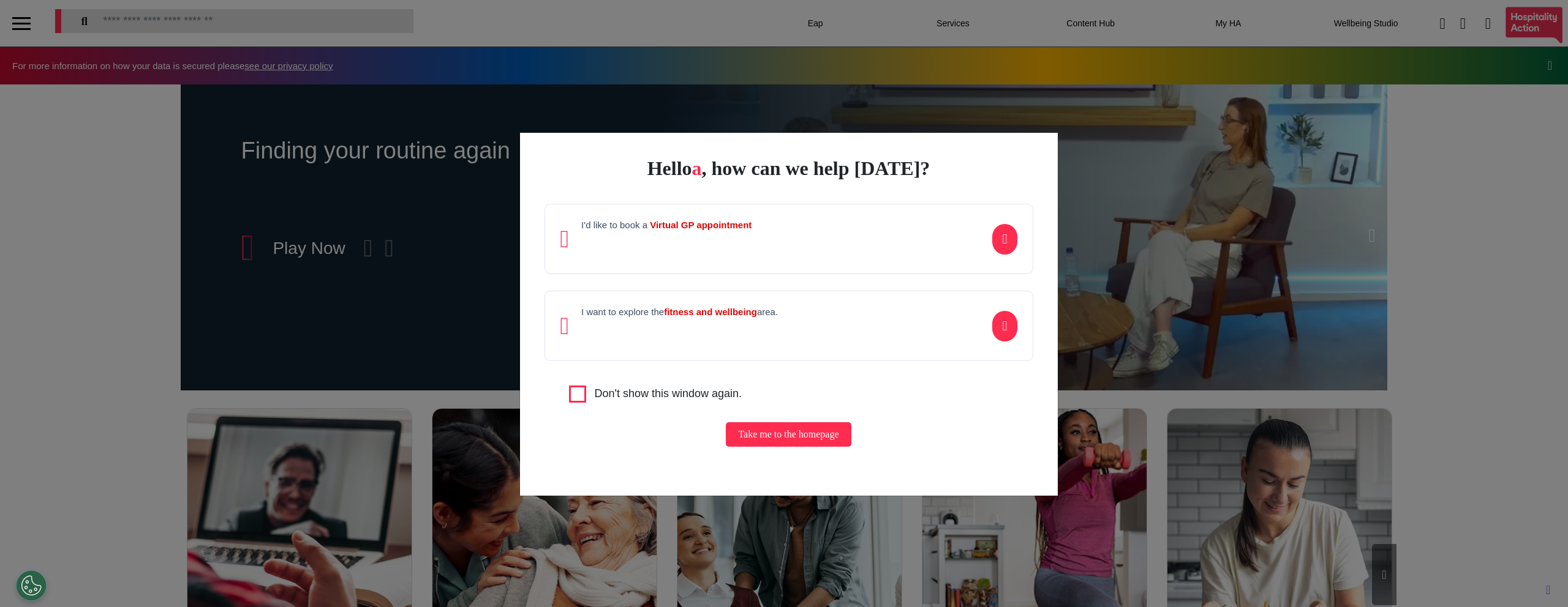
click at [679, 305] on div "I want to explore the fitness and wellbeing area." at bounding box center [789, 326] width 489 height 70
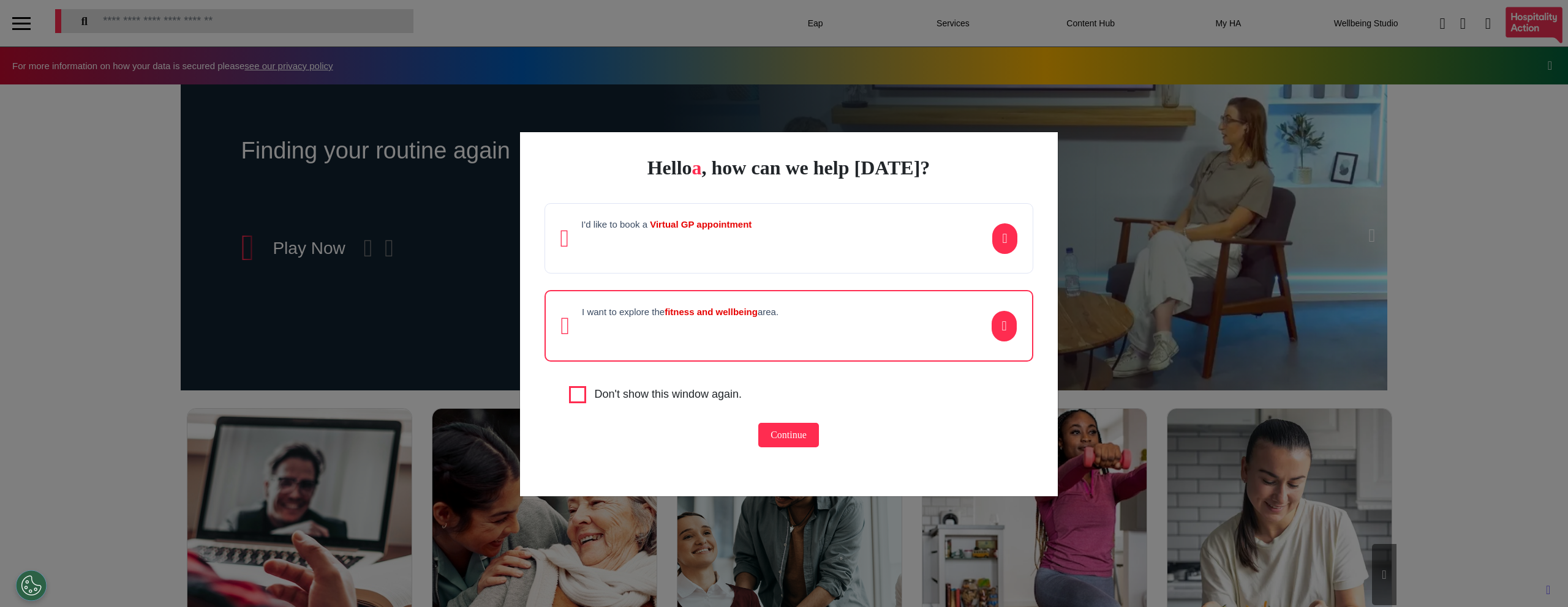
click at [781, 432] on button "Continue" at bounding box center [789, 435] width 61 height 25
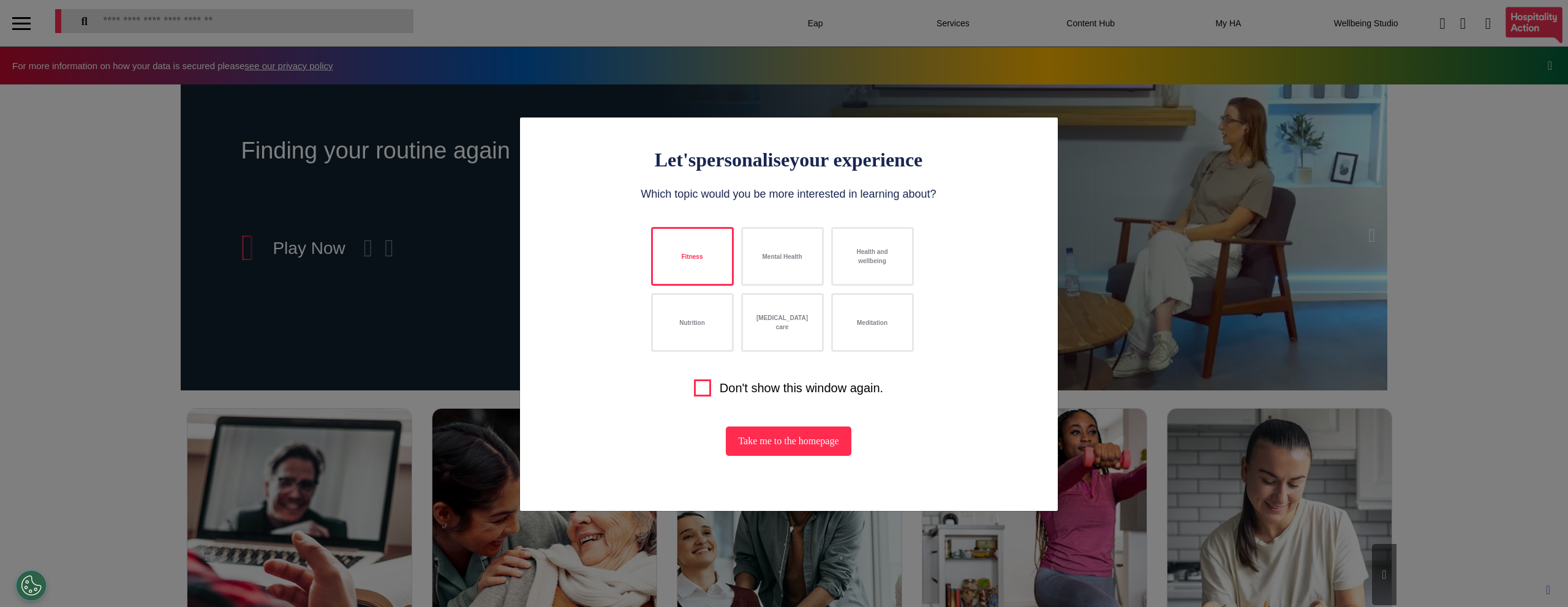
click at [706, 267] on button "Fitness" at bounding box center [693, 256] width 83 height 59
click at [776, 263] on button "Mental Health" at bounding box center [783, 256] width 83 height 59
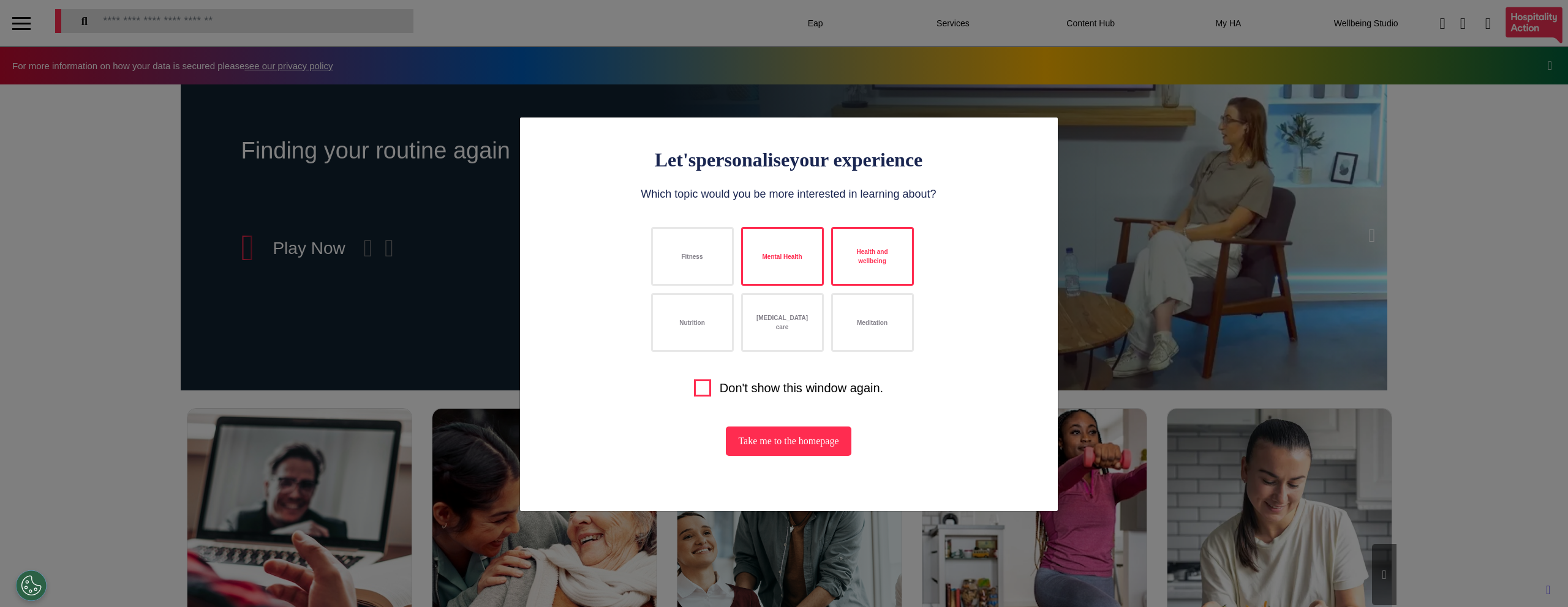
click at [869, 277] on button "Health and wellbeing" at bounding box center [873, 256] width 83 height 59
click at [863, 330] on button "Meditation" at bounding box center [873, 323] width 83 height 59
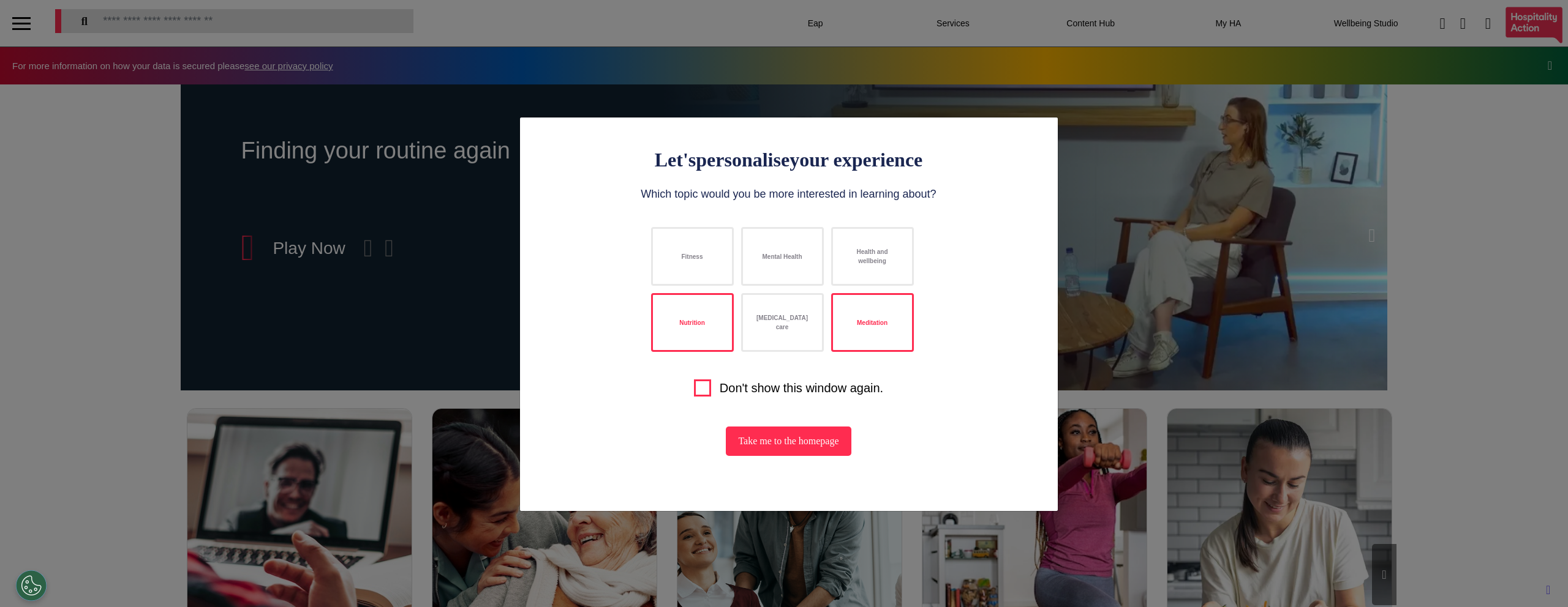
click at [721, 329] on button "Nutrition" at bounding box center [693, 323] width 83 height 59
click at [697, 270] on button "Fitness" at bounding box center [693, 256] width 83 height 59
click at [617, 250] on div "Let's personalise your experience Which topic would you be more interested in l…" at bounding box center [789, 314] width 525 height 381
click at [704, 308] on button "Nutrition" at bounding box center [693, 323] width 83 height 59
click at [779, 325] on button "[MEDICAL_DATA] care" at bounding box center [783, 323] width 83 height 59
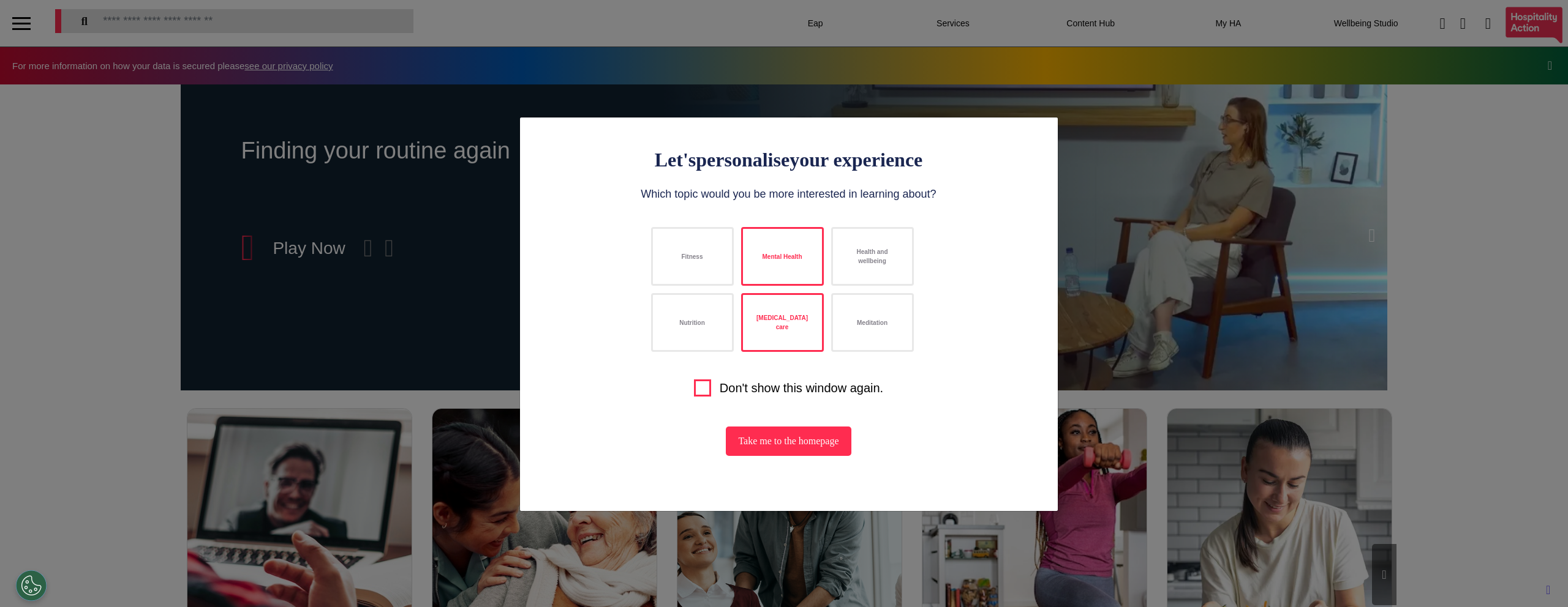
click at [779, 261] on button "Mental Health" at bounding box center [783, 256] width 83 height 59
click at [664, 261] on button "Fitness" at bounding box center [693, 256] width 83 height 59
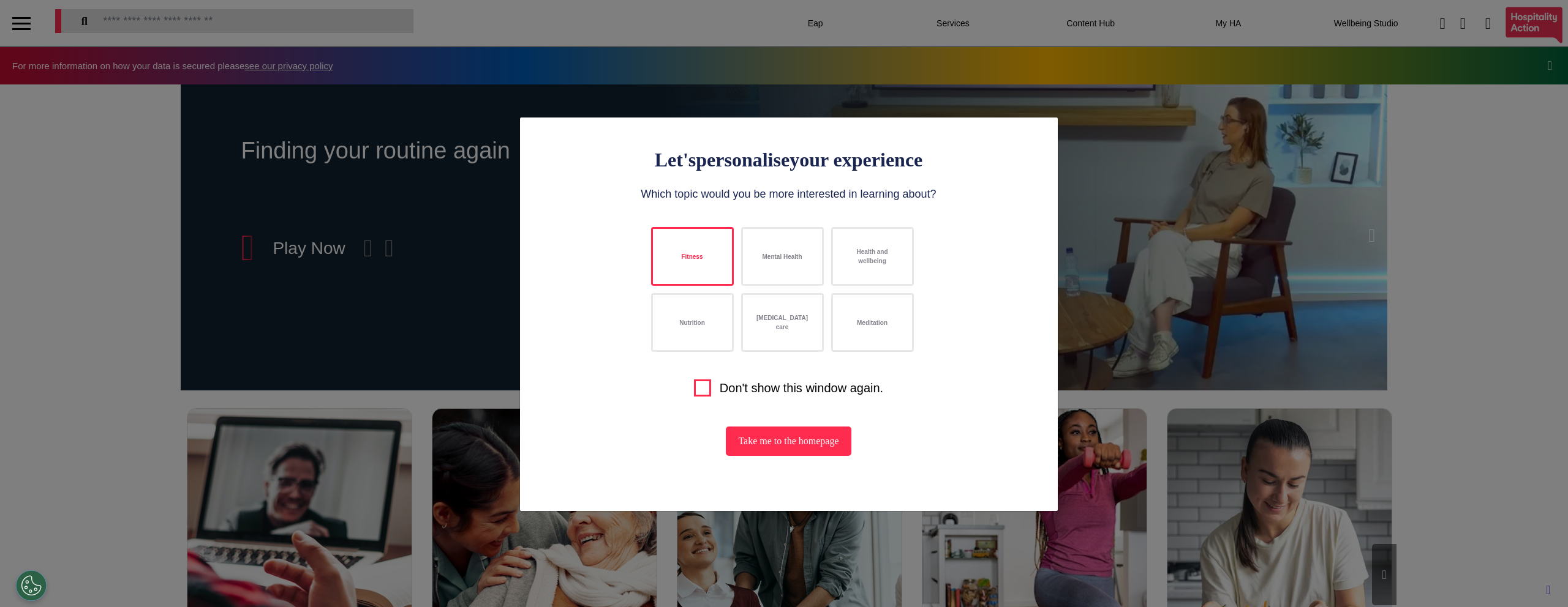
click at [461, 286] on div "Let's personalise your experience Which topic would you be more interested in l…" at bounding box center [784, 303] width 1568 height 607
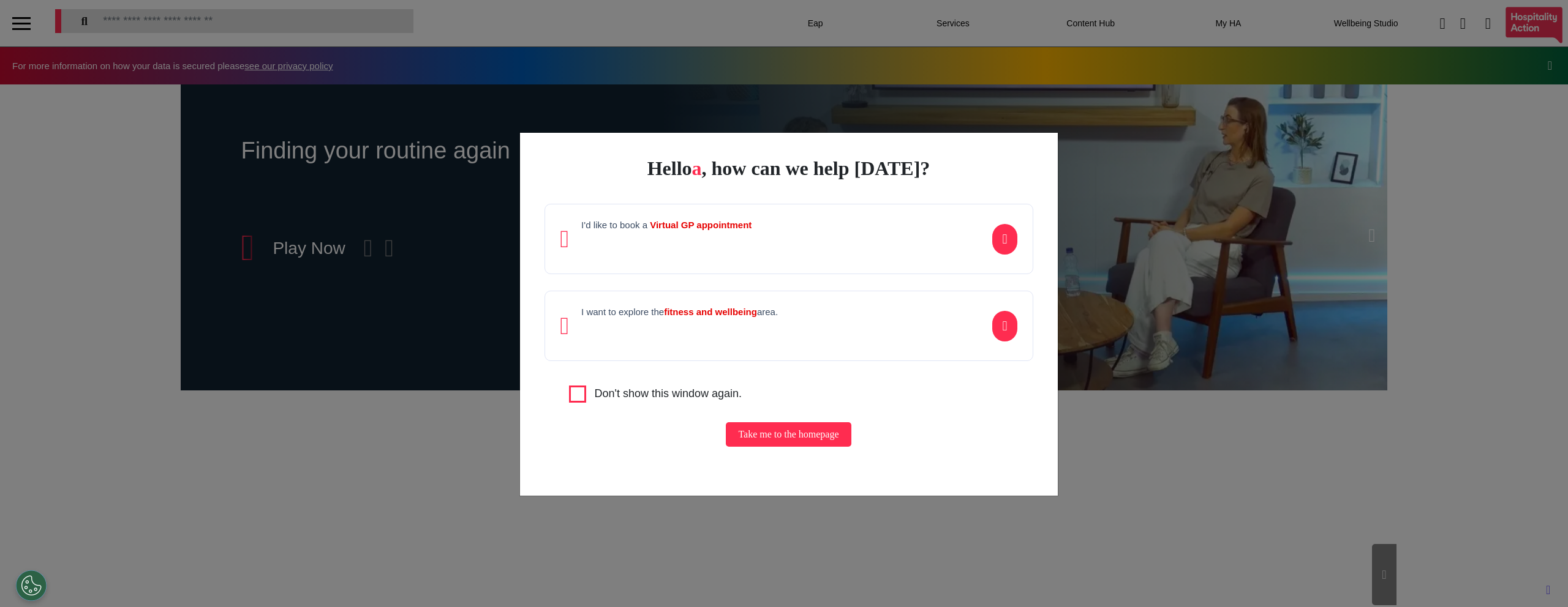
click at [731, 319] on div "I want to explore the fitness and wellbeing area." at bounding box center [680, 326] width 197 height 39
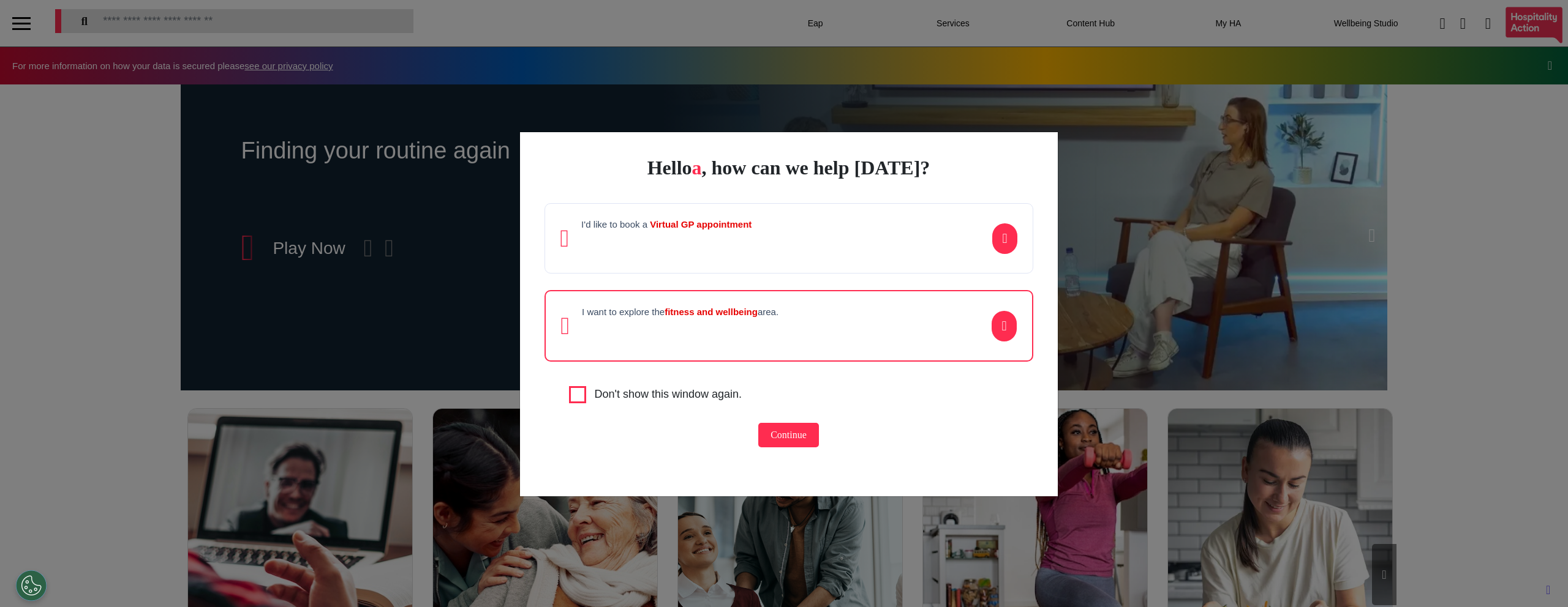
scroll to position [0, 613]
click at [780, 435] on button "Continue" at bounding box center [789, 435] width 61 height 25
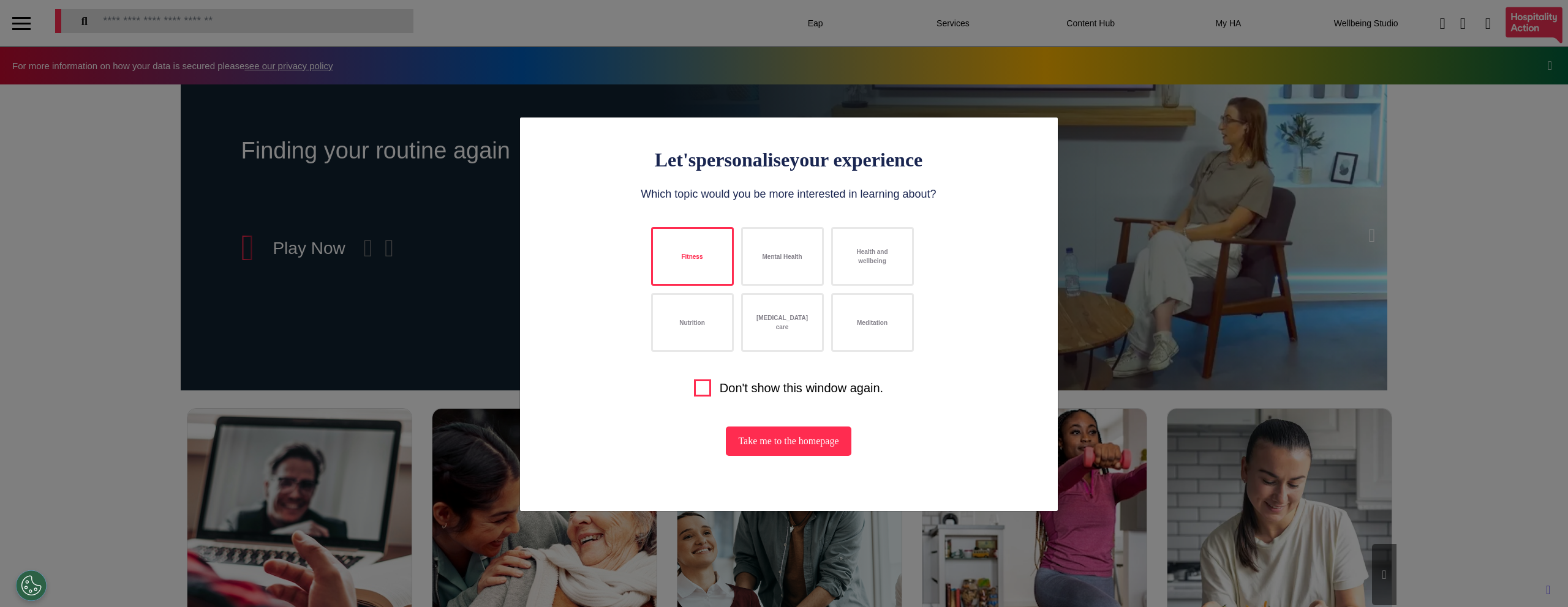
click at [684, 266] on button "Fitness" at bounding box center [693, 256] width 83 height 59
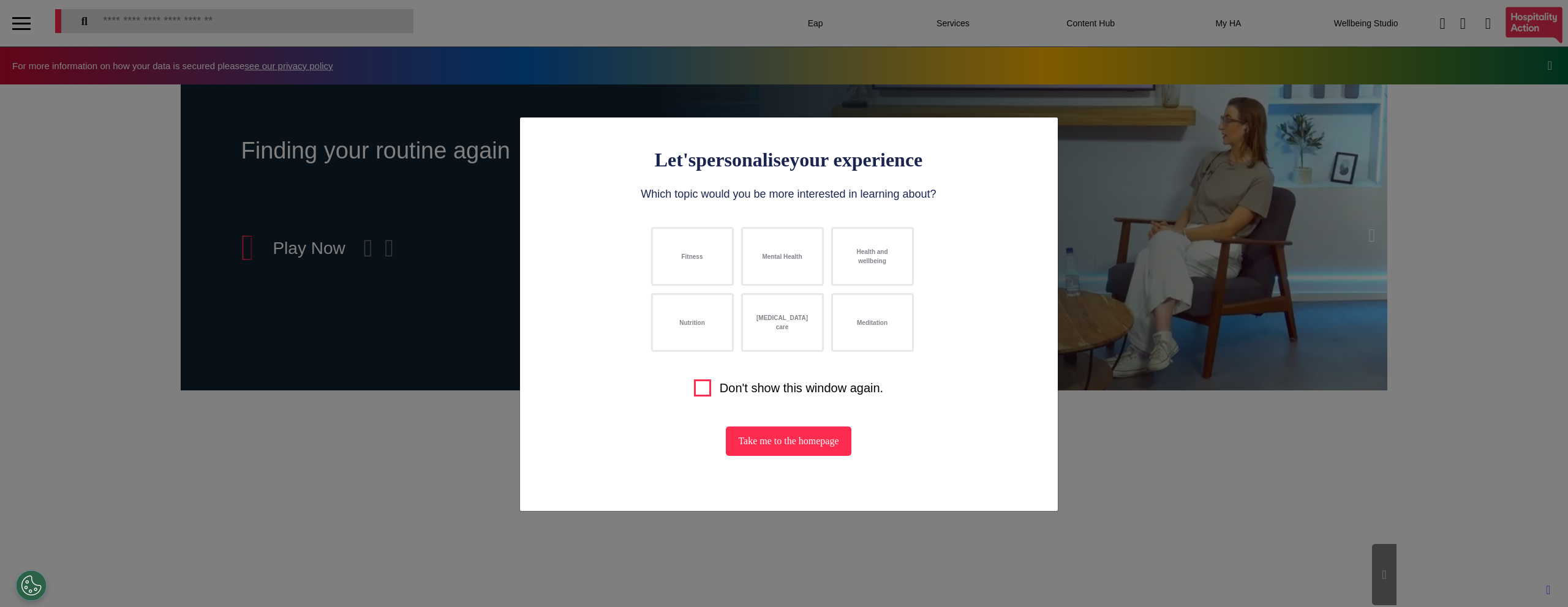
scroll to position [0, 613]
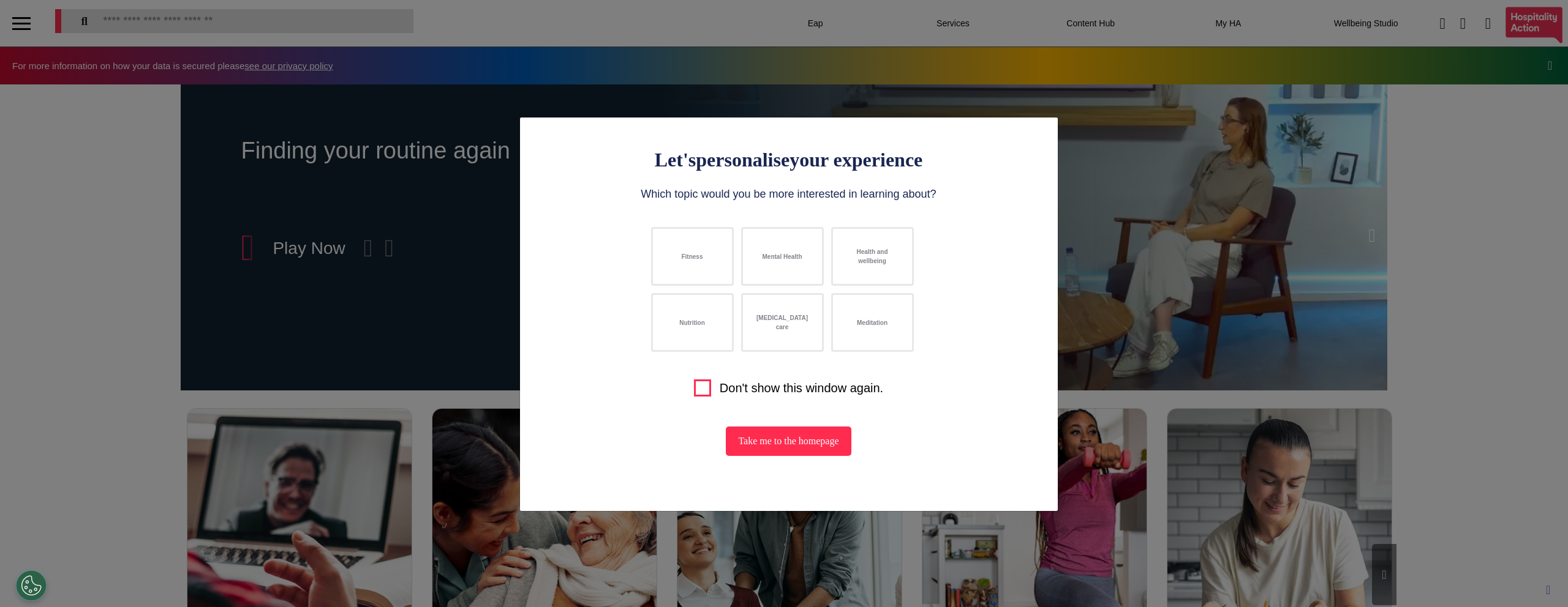
click at [814, 445] on button "Take me to the homepage" at bounding box center [788, 441] width 125 height 29
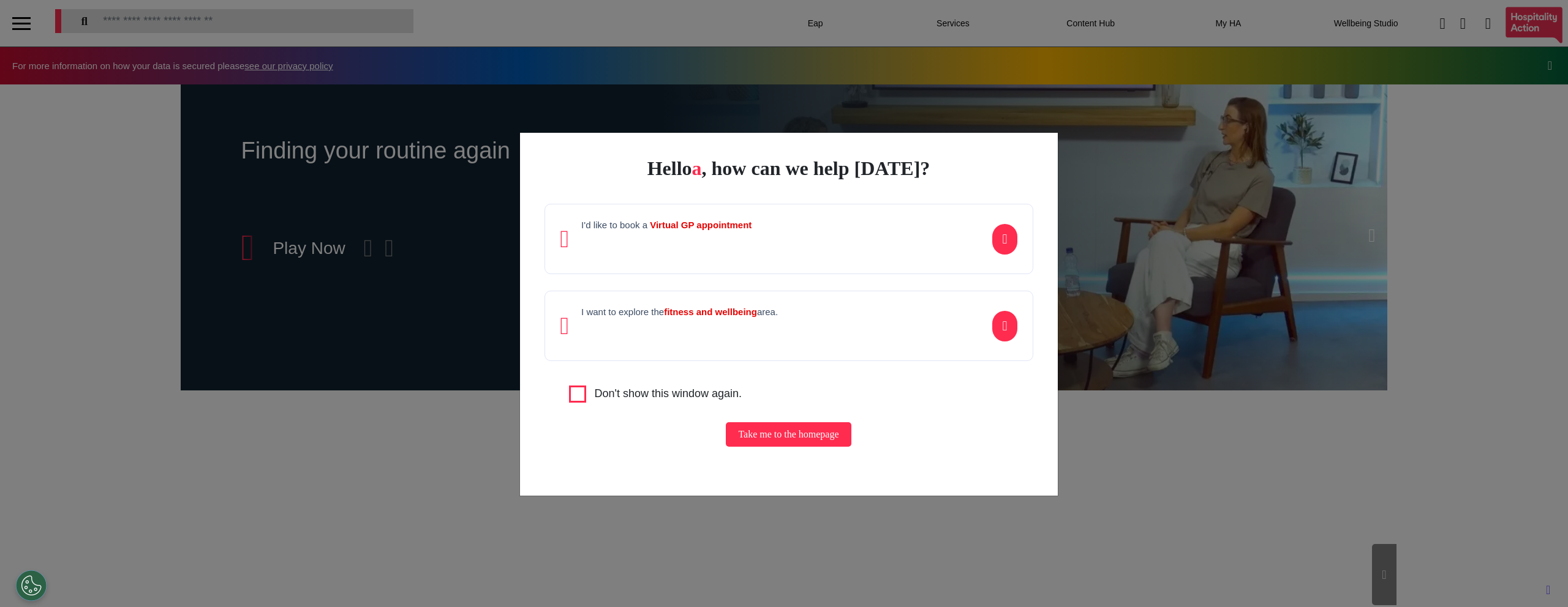
click at [679, 321] on p at bounding box center [680, 330] width 197 height 18
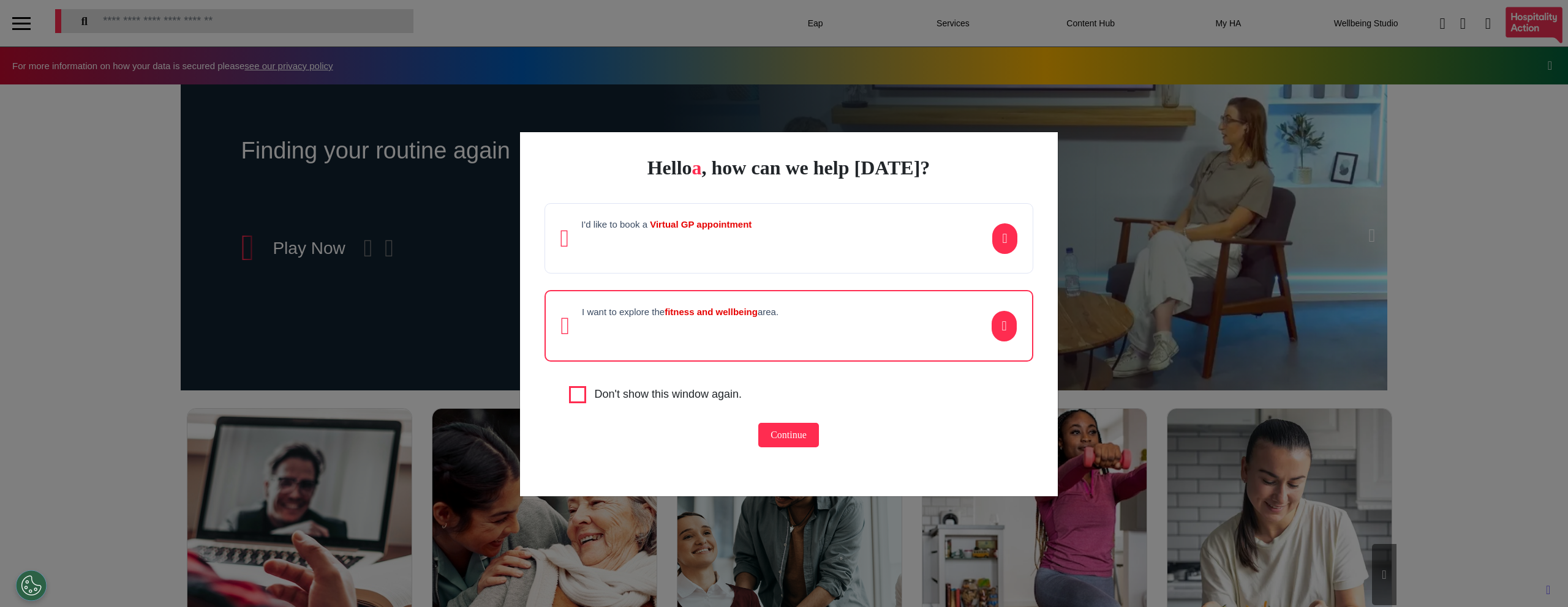
click at [786, 433] on button "Continue" at bounding box center [789, 435] width 61 height 25
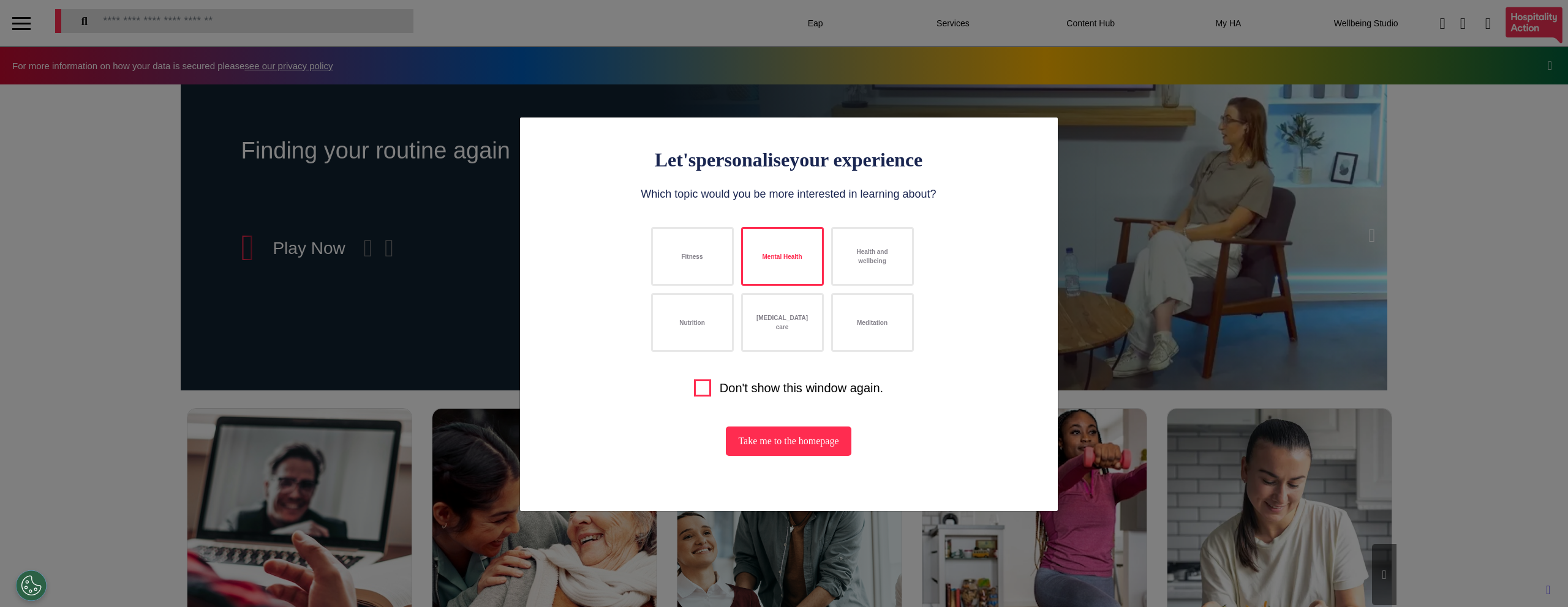
click at [778, 259] on button "Mental Health" at bounding box center [783, 256] width 83 height 59
